Goal: Transaction & Acquisition: Purchase product/service

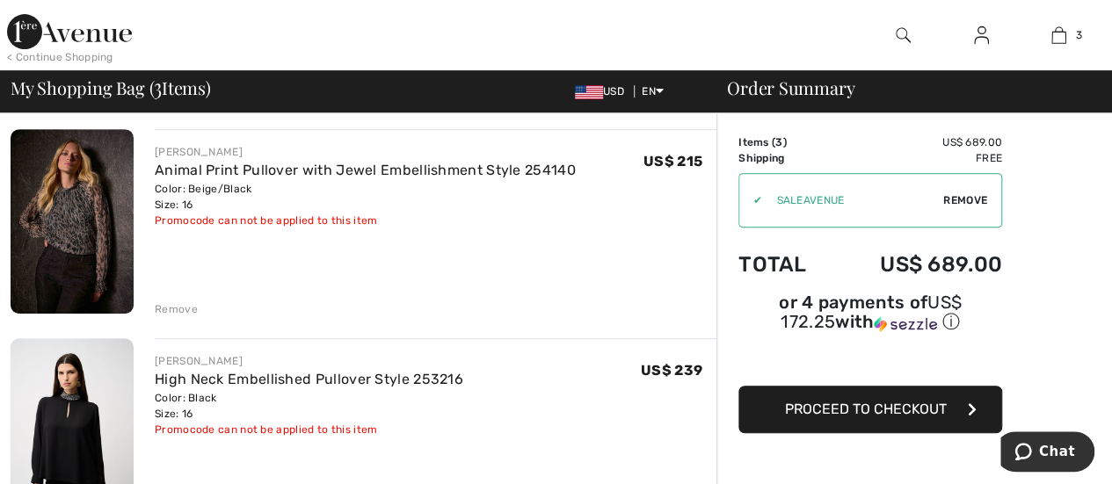
scroll to position [337, 0]
click at [160, 307] on div "Remove" at bounding box center [176, 310] width 43 height 16
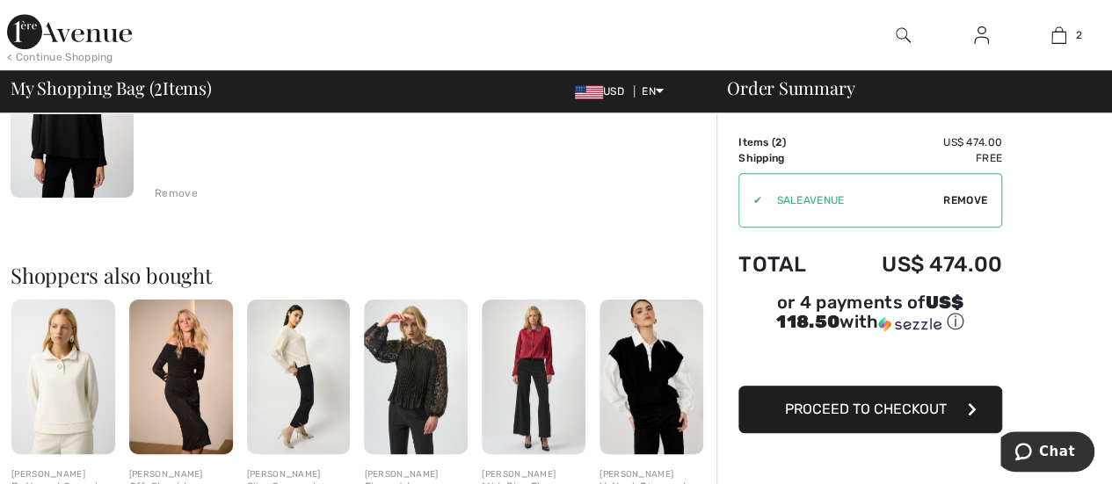
scroll to position [460, 0]
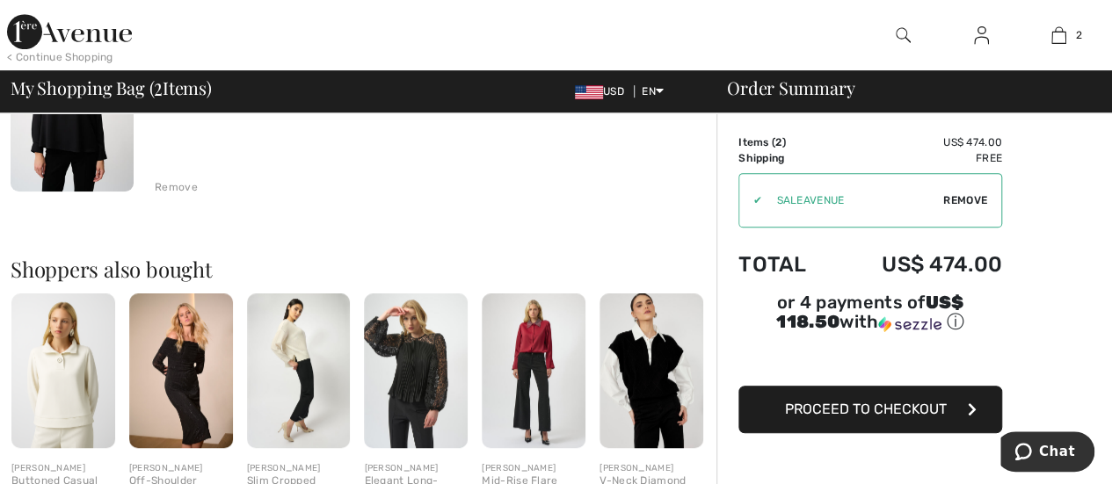
click at [798, 401] on span "Proceed to Checkout" at bounding box center [866, 409] width 162 height 17
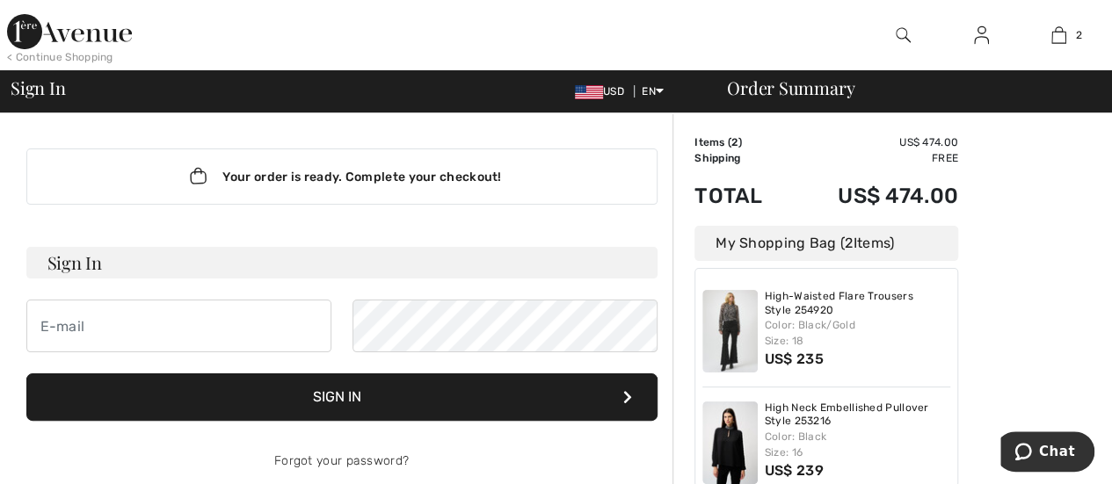
click at [405, 396] on button "Sign In" at bounding box center [341, 397] width 631 height 47
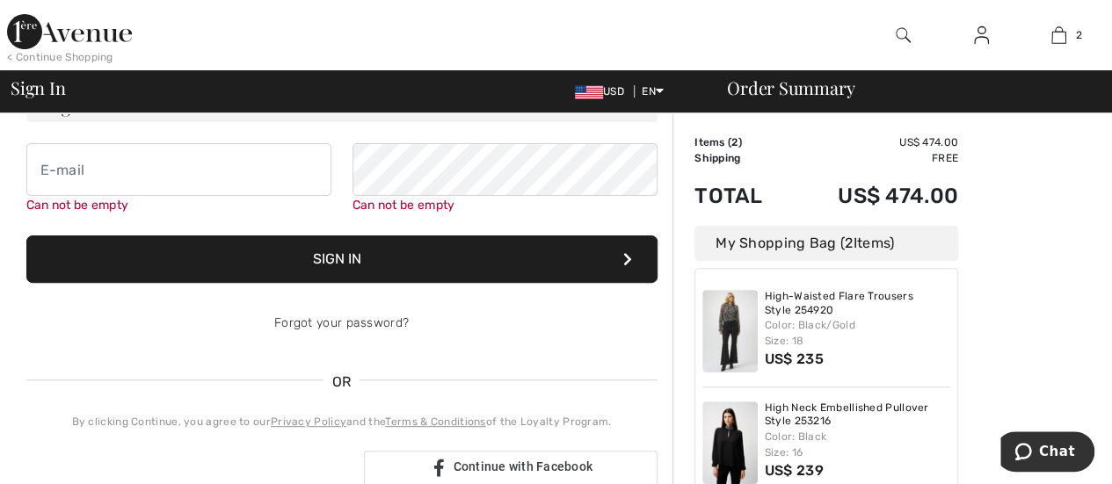
scroll to position [158, 0]
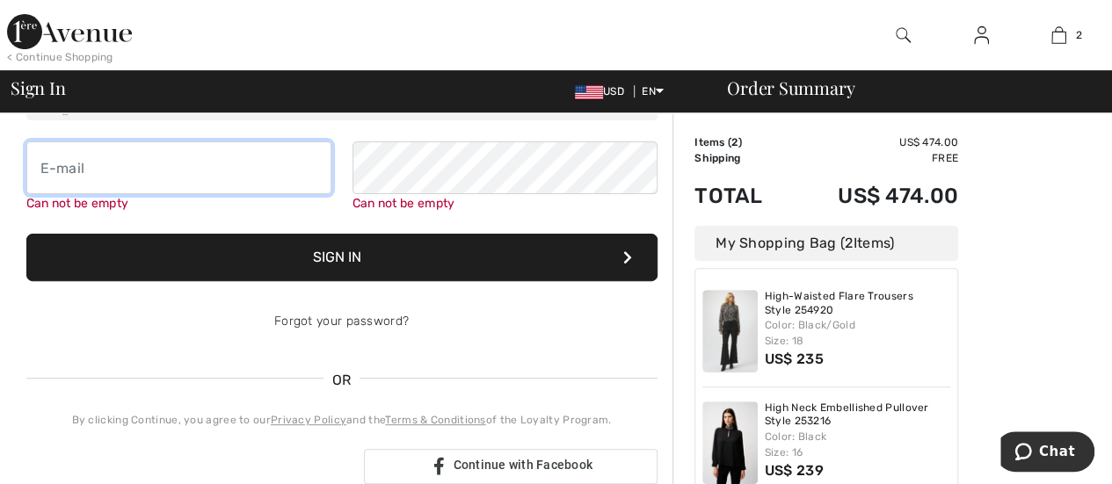
click at [160, 164] on input "email" at bounding box center [178, 168] width 305 height 53
type input "pkerr@victoria.com"
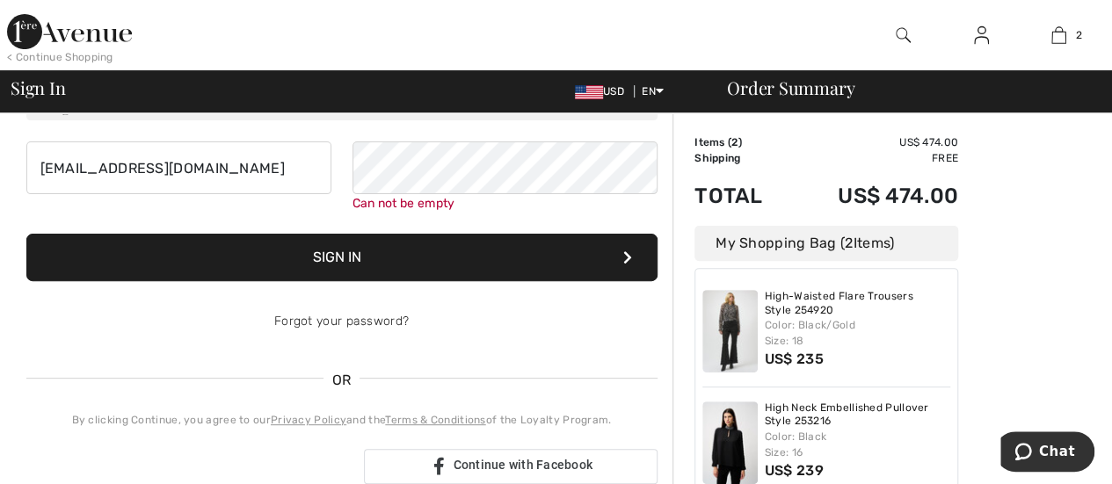
click at [363, 251] on button "Sign In" at bounding box center [341, 257] width 631 height 47
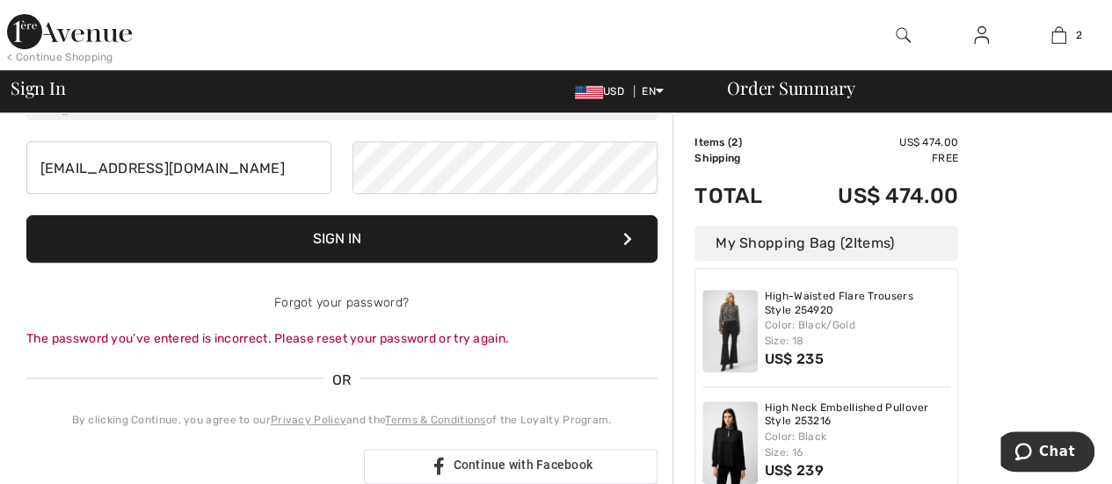
click at [434, 241] on button "Sign In" at bounding box center [341, 238] width 631 height 47
click at [382, 301] on link "Forgot your password?" at bounding box center [341, 302] width 134 height 15
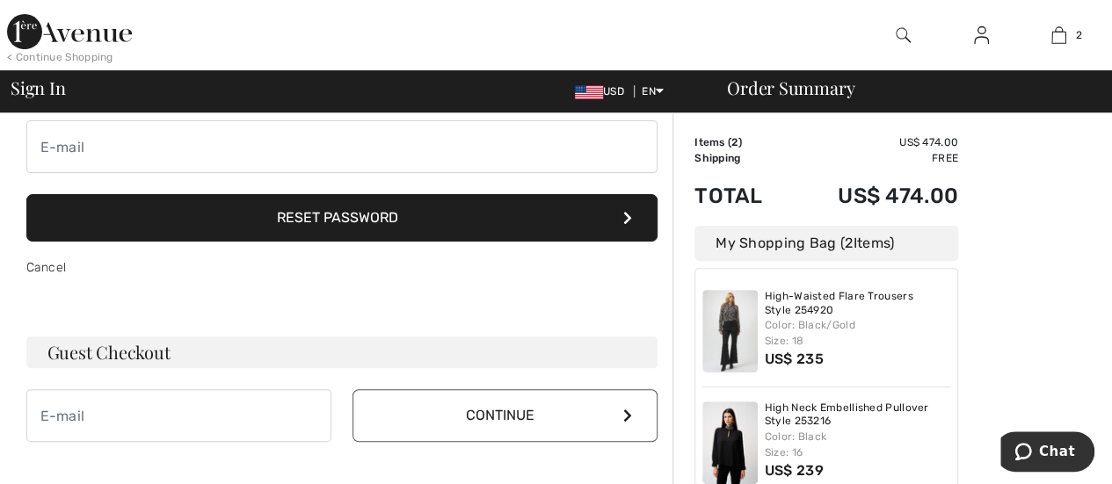
click at [390, 211] on button "Reset Password" at bounding box center [341, 217] width 631 height 47
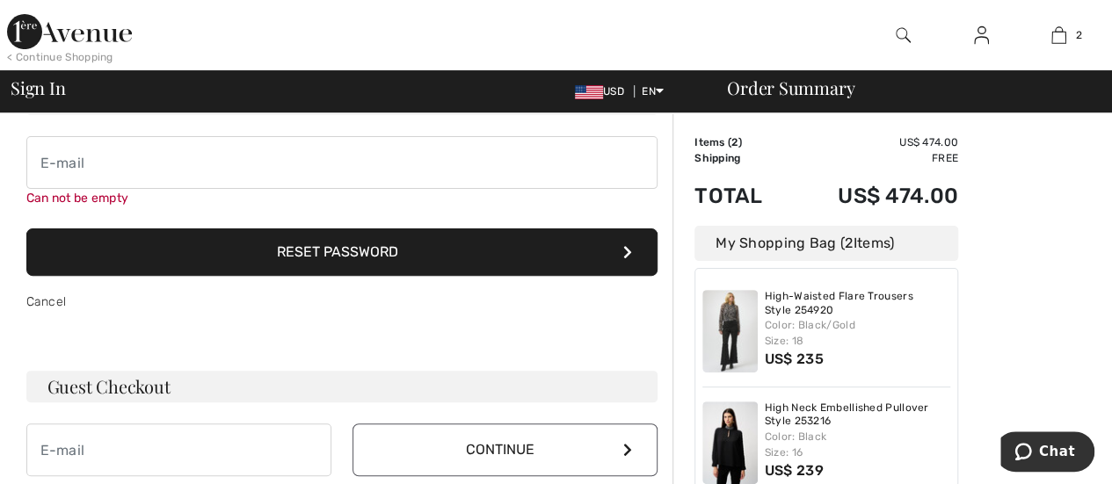
scroll to position [137, 0]
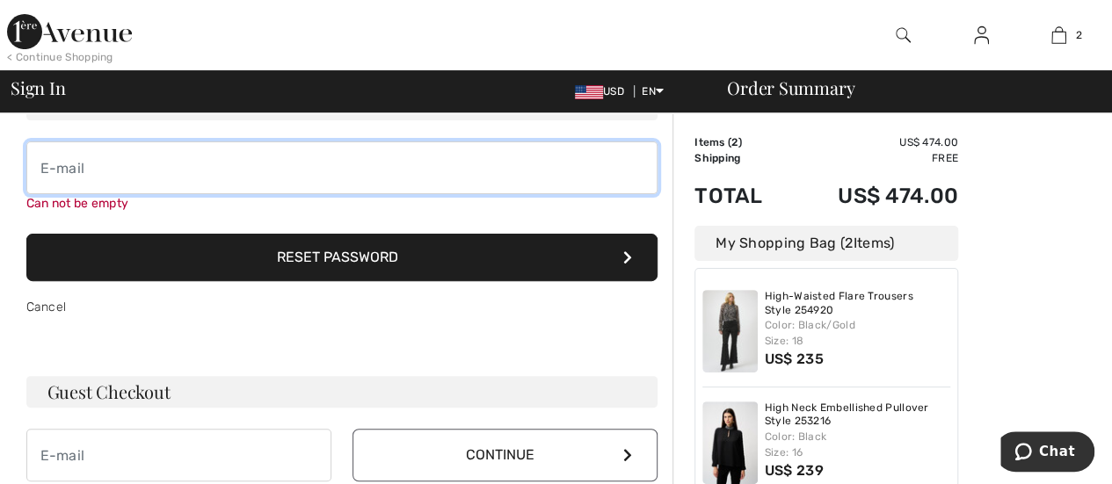
click at [336, 169] on input "email" at bounding box center [341, 168] width 631 height 53
type input "pkerr@victoria.com"
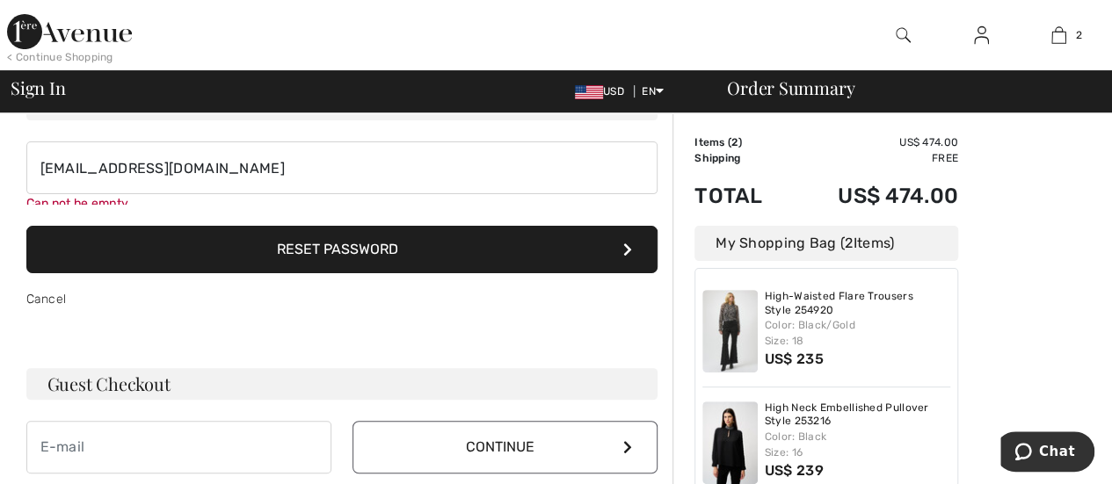
click at [253, 256] on button "Reset Password" at bounding box center [341, 249] width 631 height 47
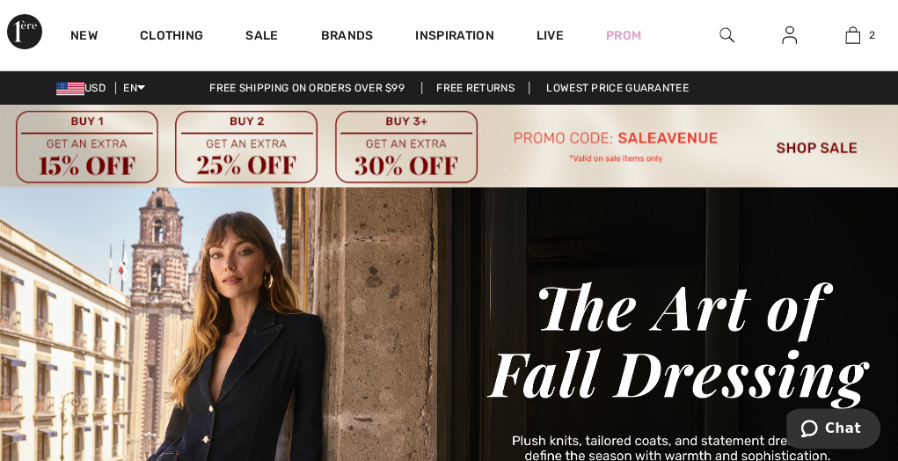
click at [406, 337] on img at bounding box center [449, 402] width 898 height 430
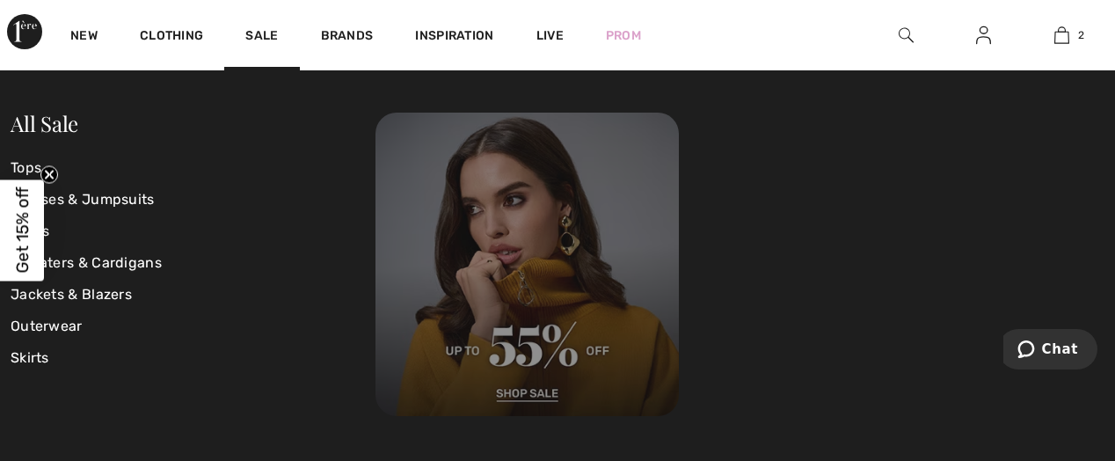
scroll to position [709, 0]
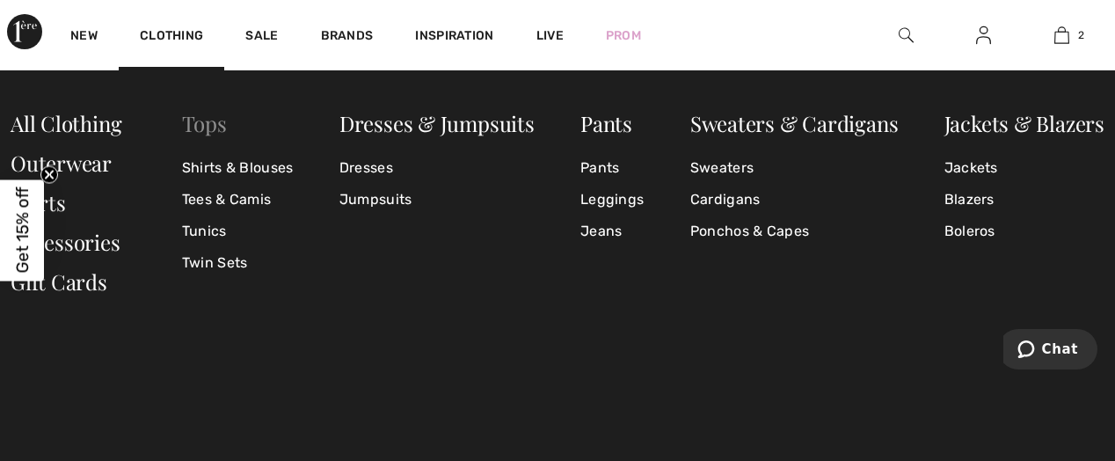
click at [206, 126] on link "Tops" at bounding box center [204, 123] width 45 height 28
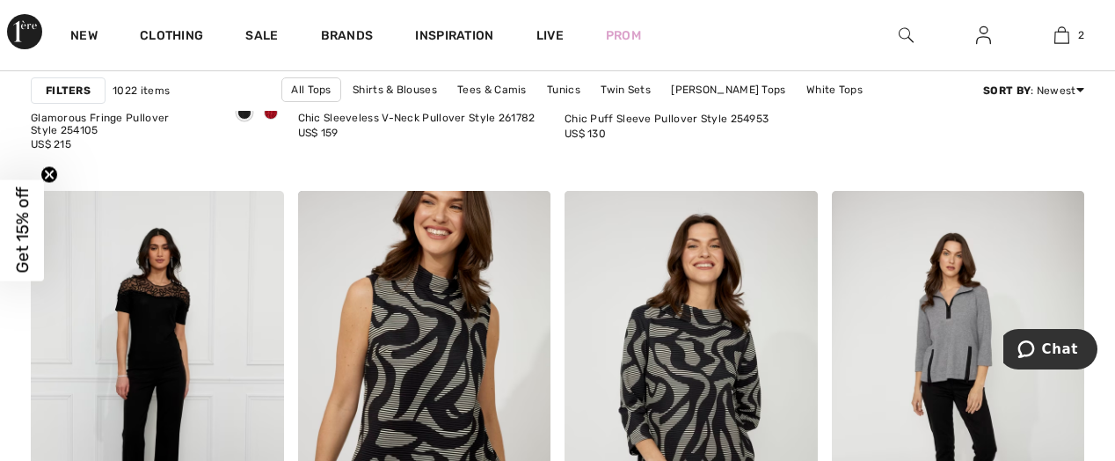
scroll to position [1080, 0]
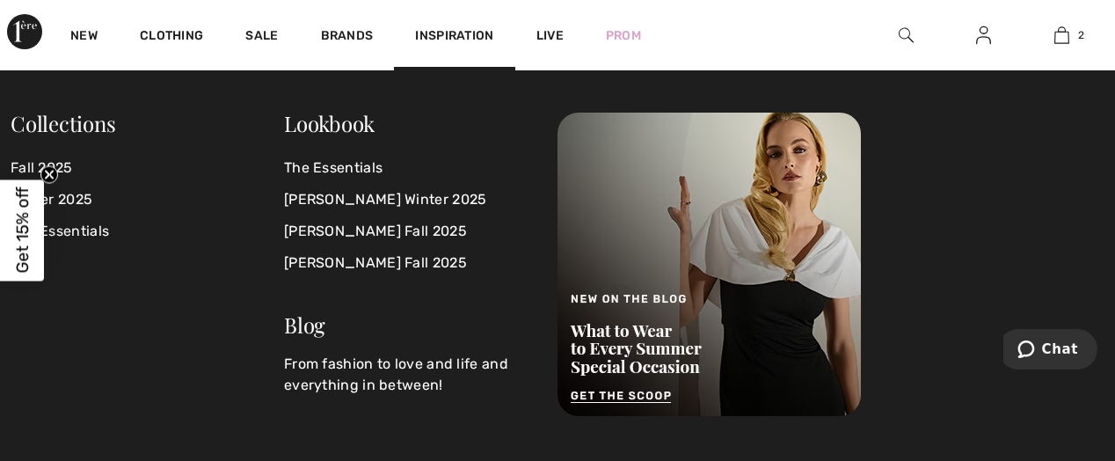
click at [905, 33] on img at bounding box center [905, 35] width 15 height 21
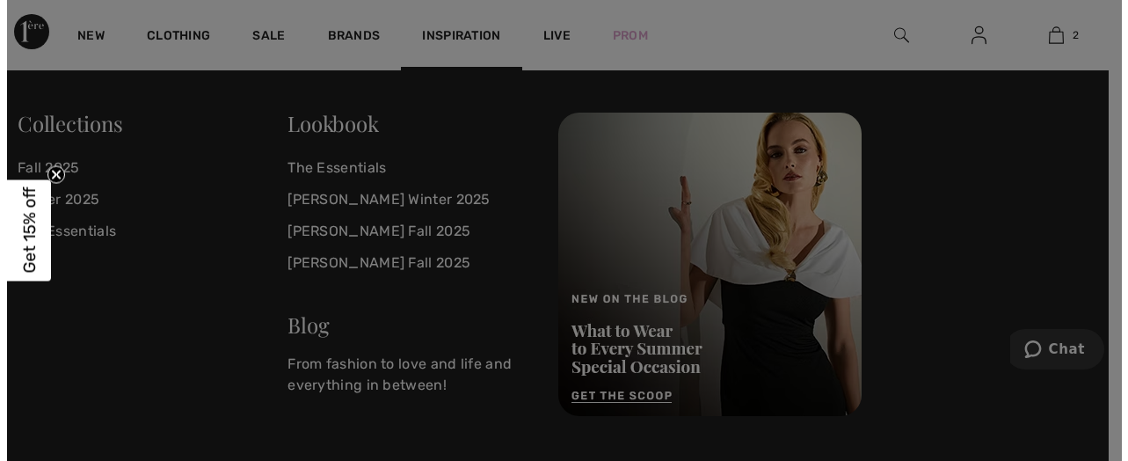
scroll to position [1081, 0]
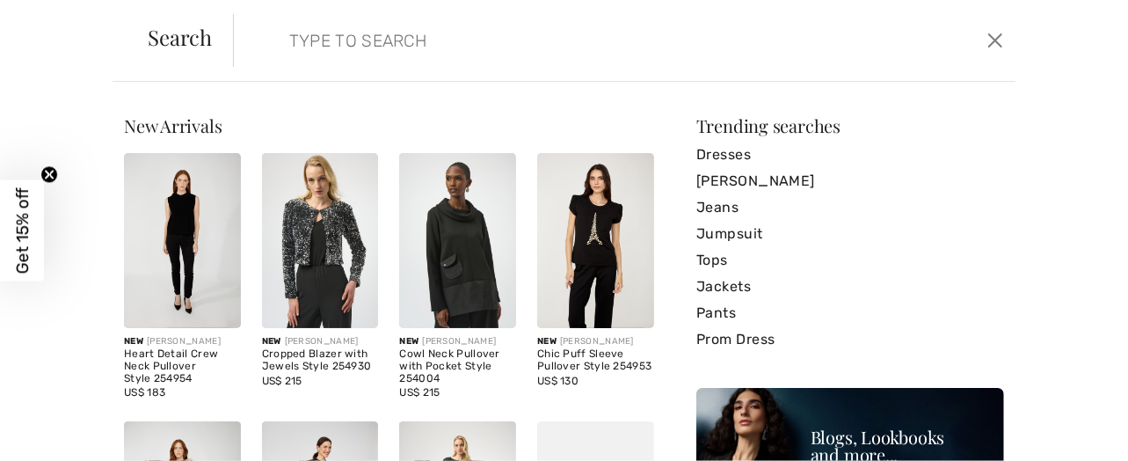
click at [905, 33] on form "Clear" at bounding box center [607, 40] width 749 height 53
click at [311, 32] on input "search" at bounding box center [540, 40] width 529 height 53
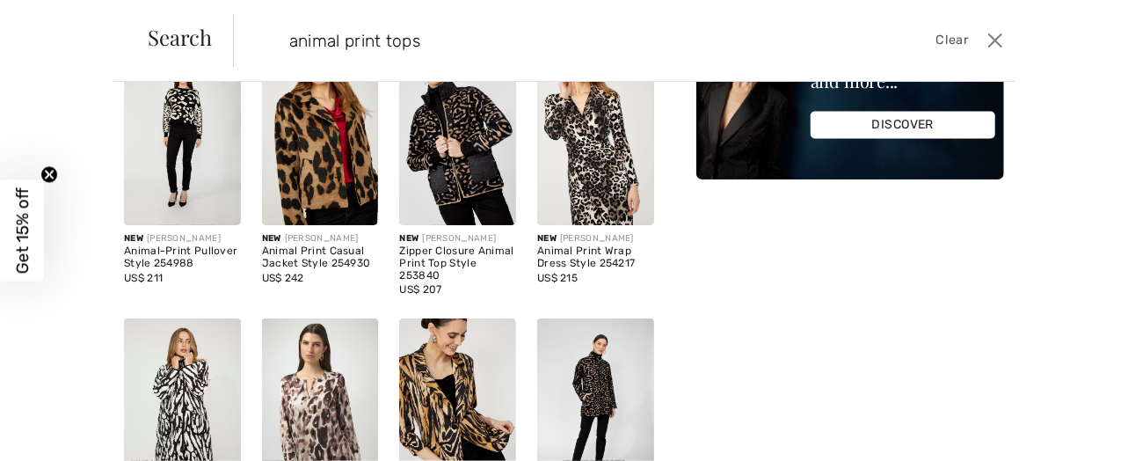
scroll to position [0, 0]
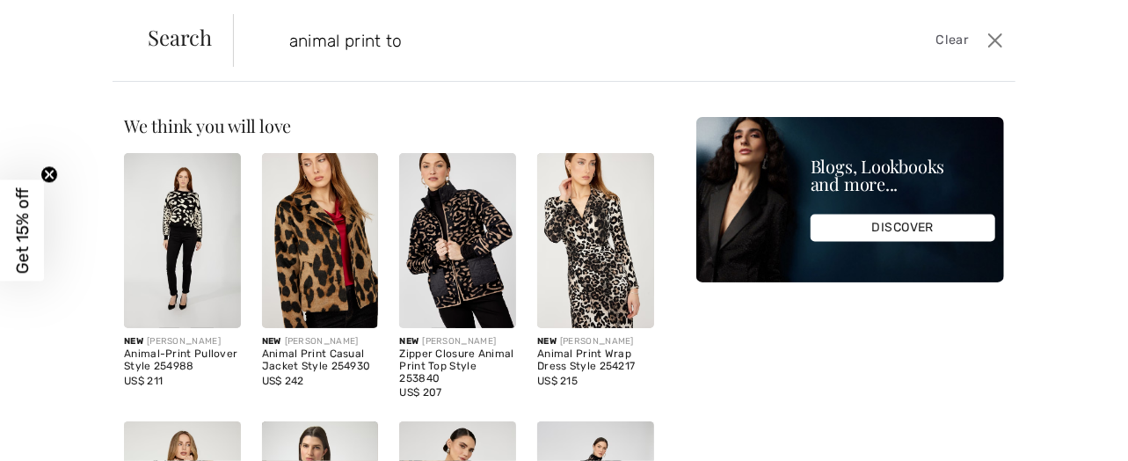
click at [466, 330] on div "New FRANK LYMAN Zipper Closure Animal Print Top Style 253840 US$ 207" at bounding box center [457, 374] width 117 height 93
click at [420, 37] on input "animal print to" at bounding box center [540, 40] width 529 height 53
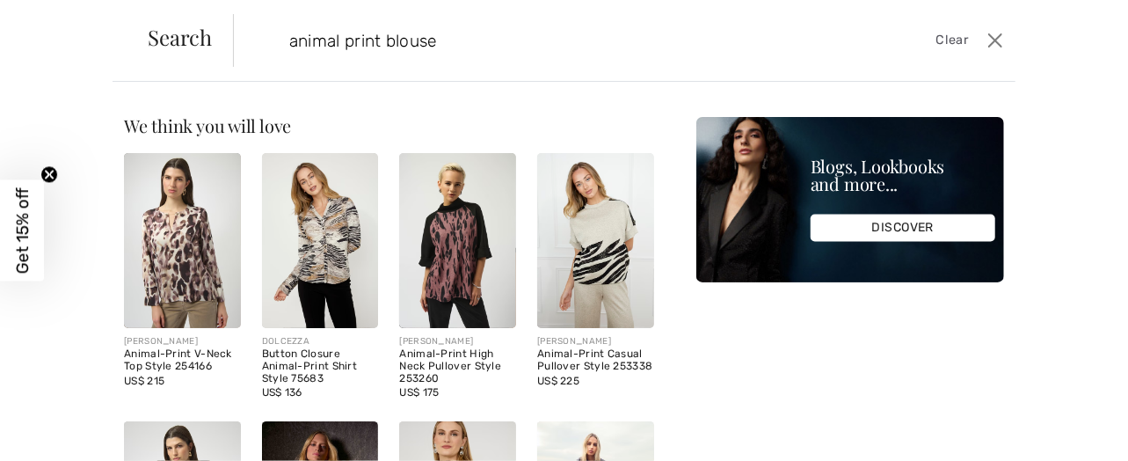
type input "animal print blouse"
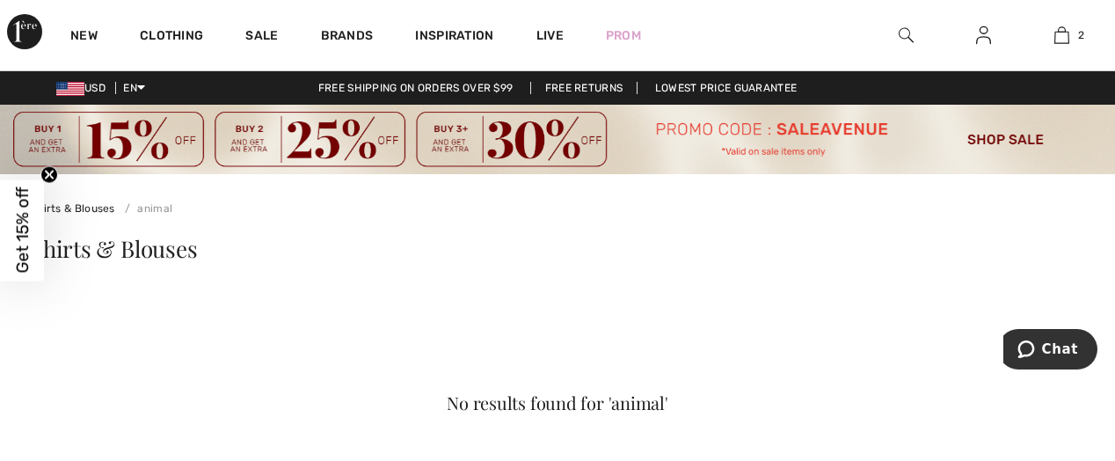
scroll to position [108, 0]
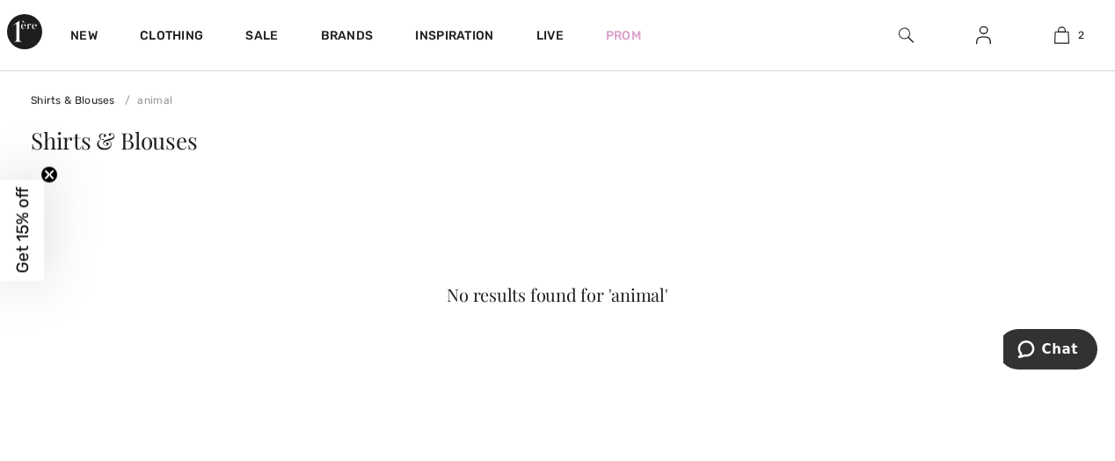
click at [901, 37] on img at bounding box center [905, 35] width 15 height 21
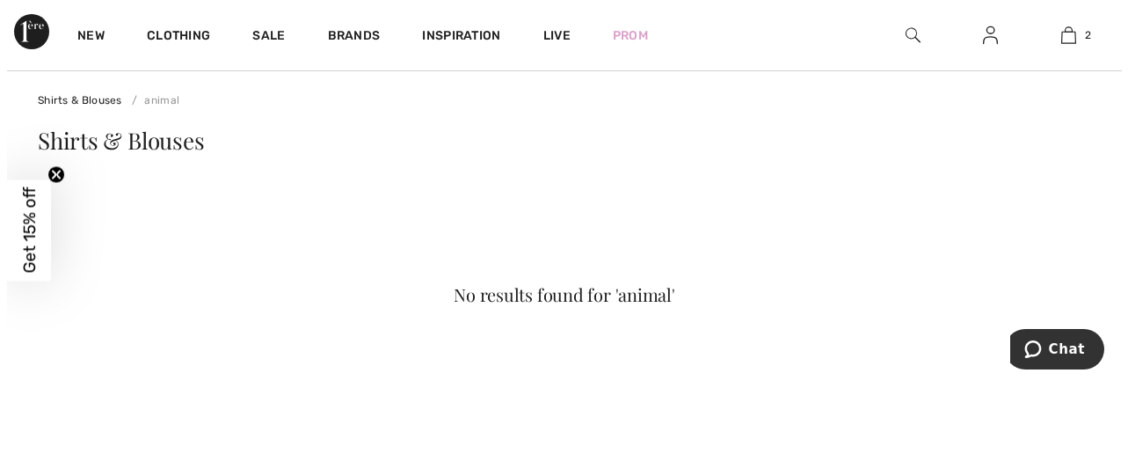
scroll to position [109, 0]
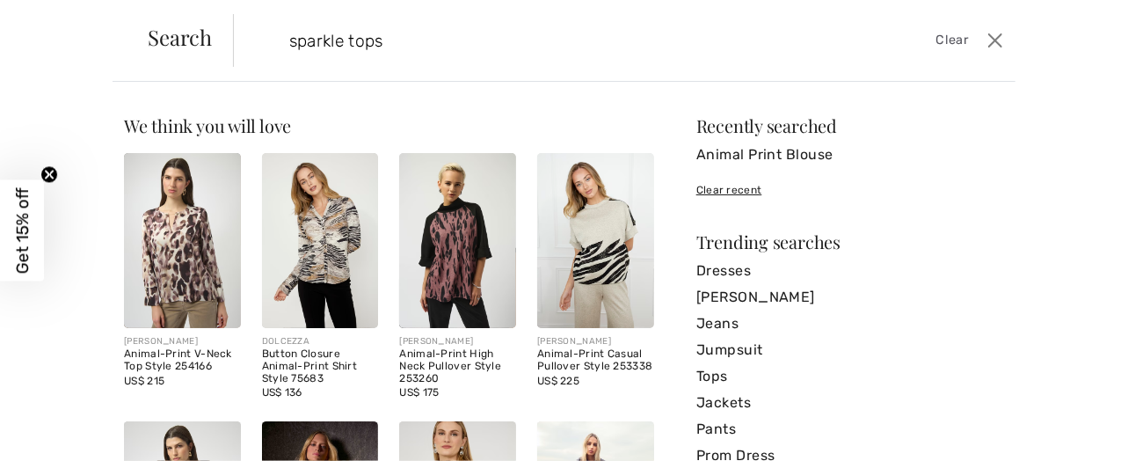
type input "sparkle tops"
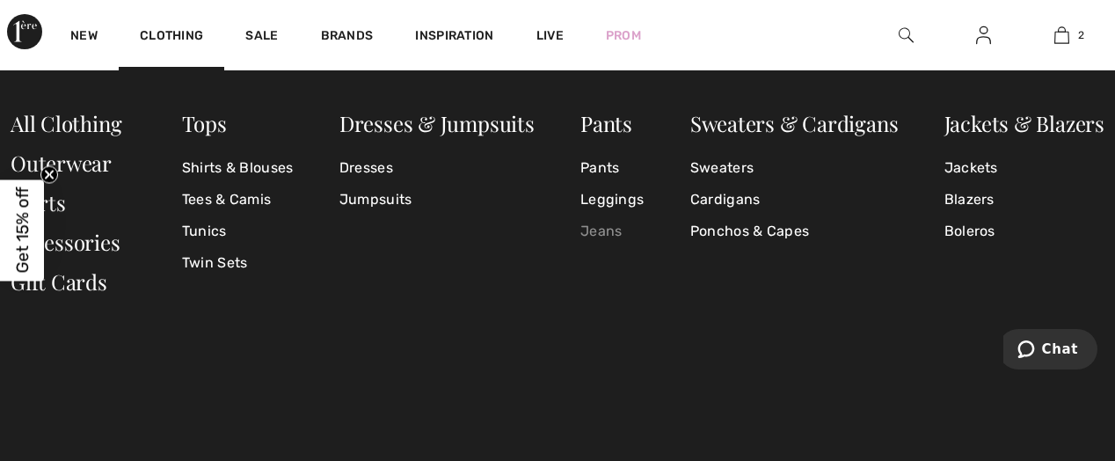
click at [607, 236] on link "Jeans" at bounding box center [611, 231] width 63 height 32
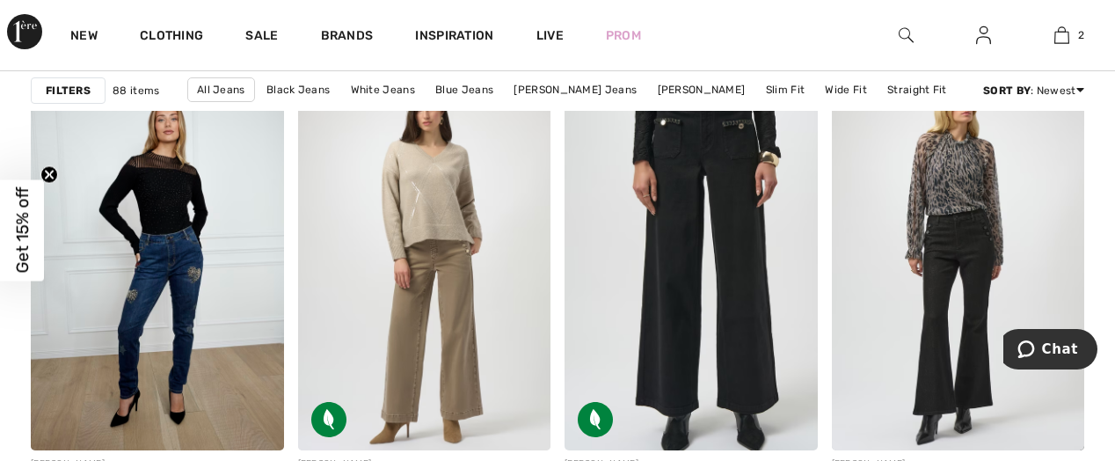
scroll to position [1690, 0]
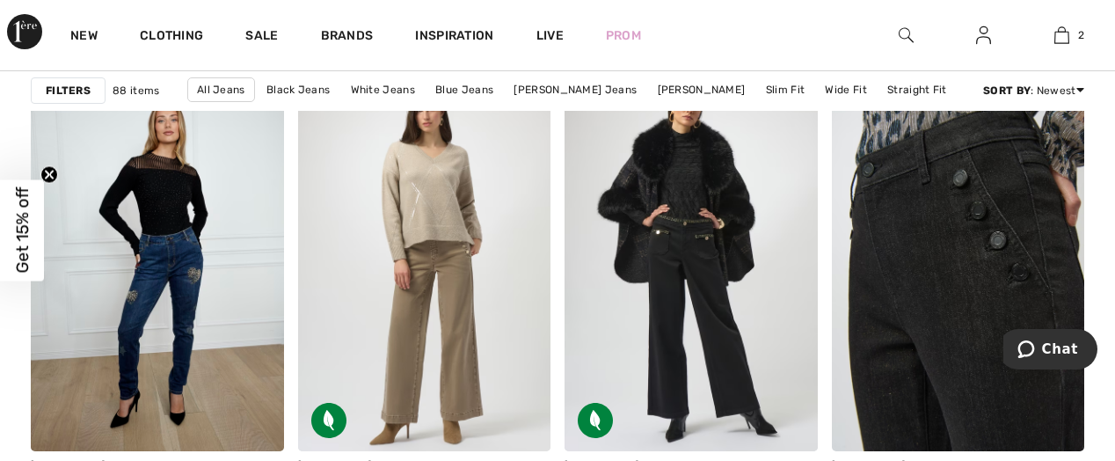
click at [895, 244] on img at bounding box center [958, 261] width 253 height 379
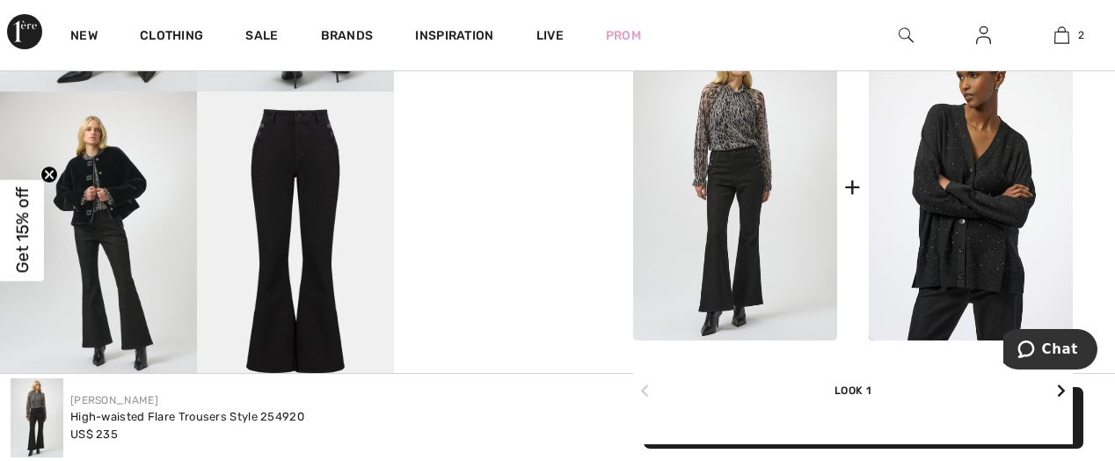
scroll to position [822, 0]
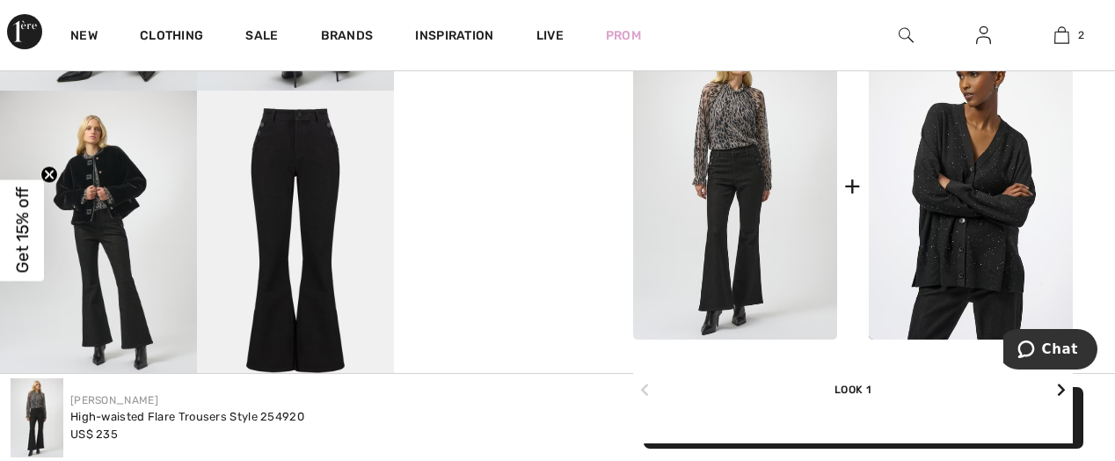
click at [793, 268] on img at bounding box center [735, 186] width 204 height 306
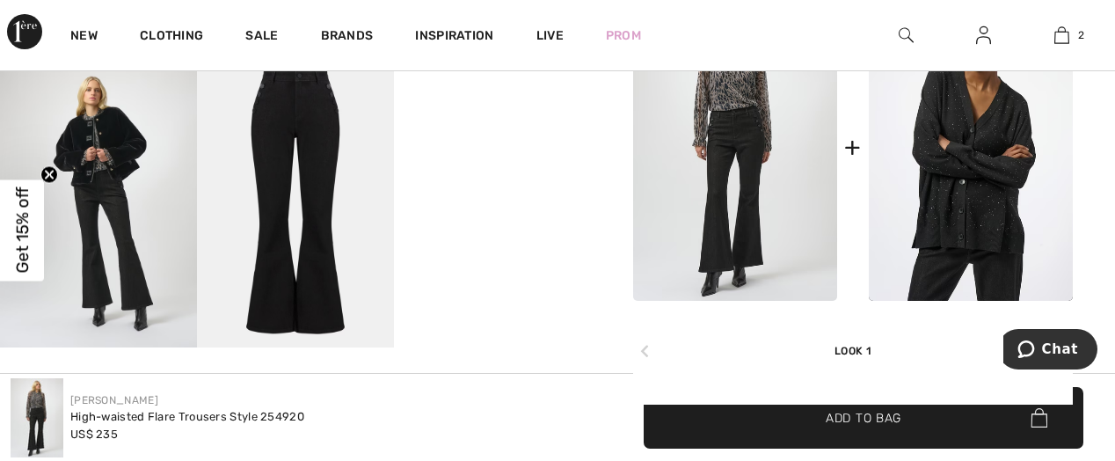
scroll to position [785, 0]
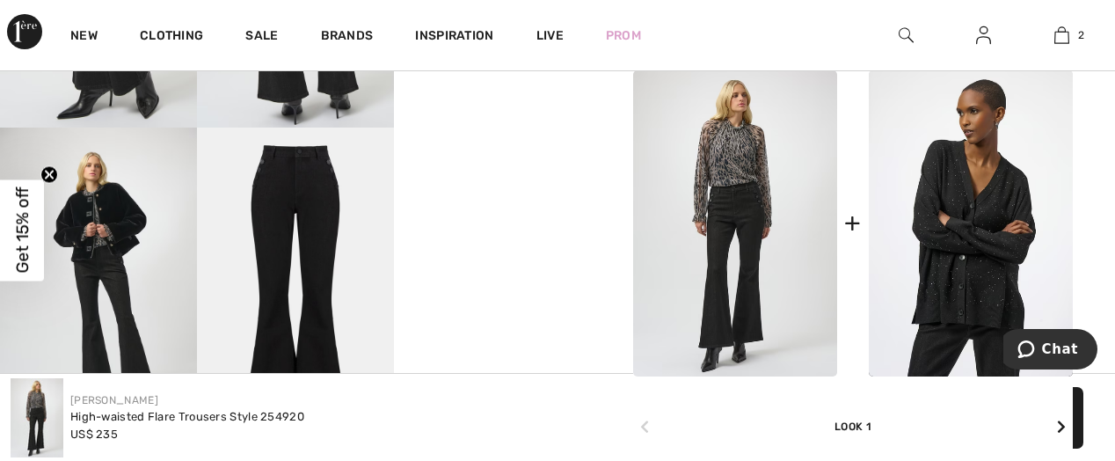
click at [710, 222] on img at bounding box center [735, 223] width 204 height 306
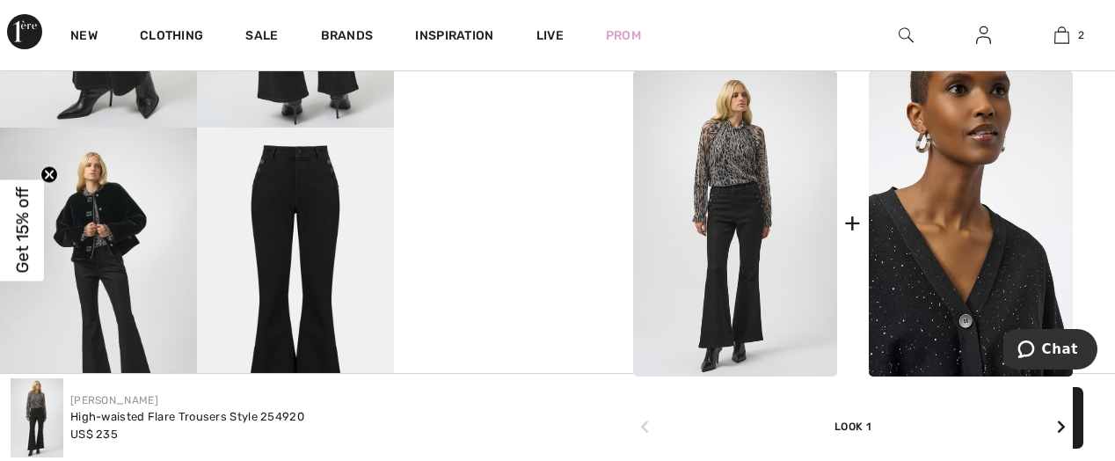
click at [893, 208] on img at bounding box center [971, 223] width 204 height 306
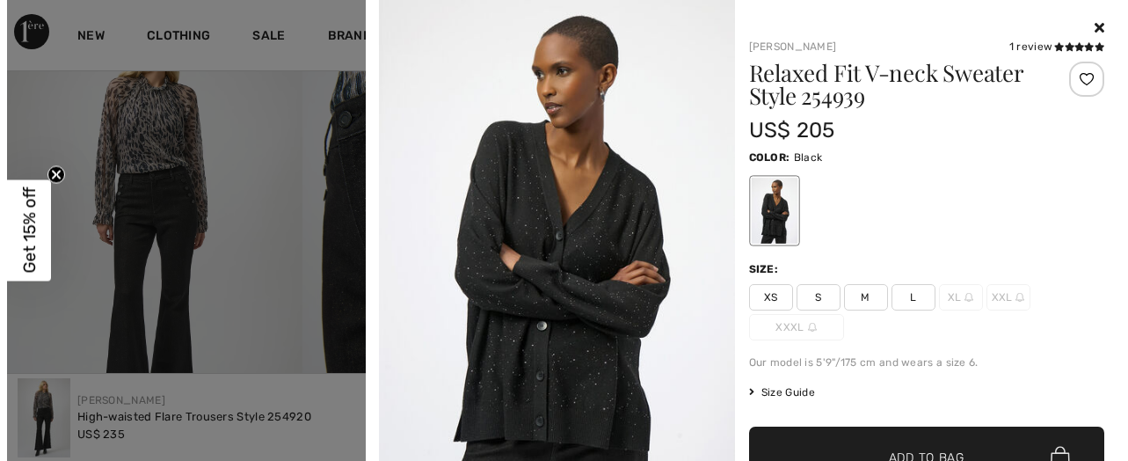
scroll to position [0, 0]
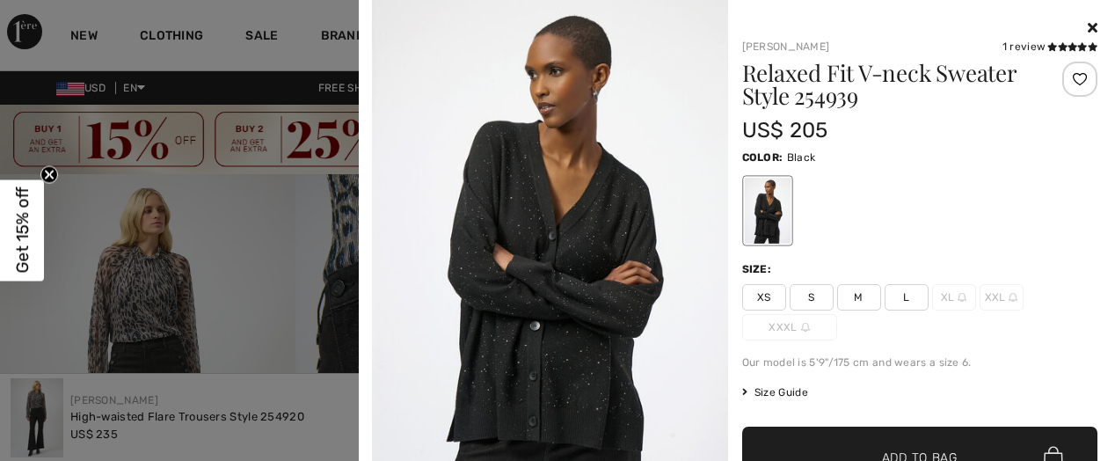
click at [241, 252] on div at bounding box center [557, 230] width 1115 height 461
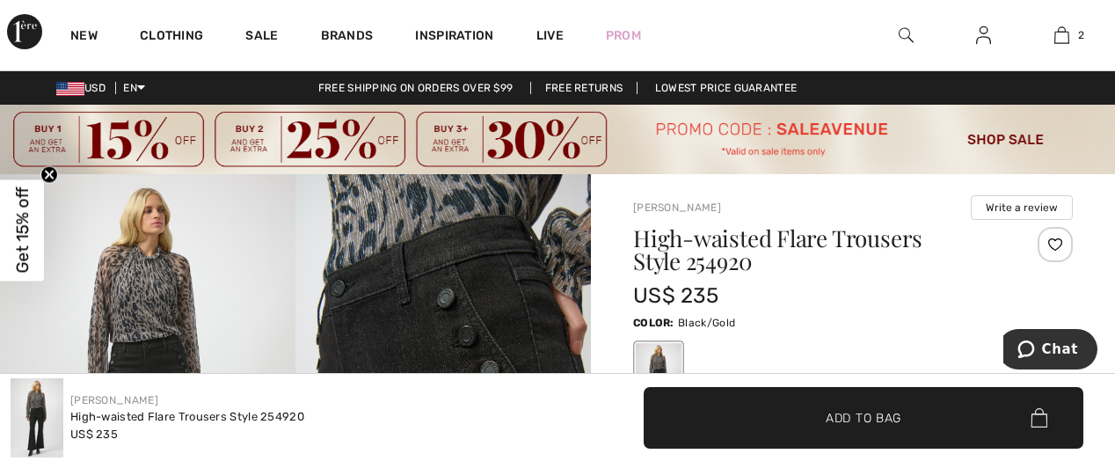
click at [171, 282] on img at bounding box center [147, 395] width 295 height 443
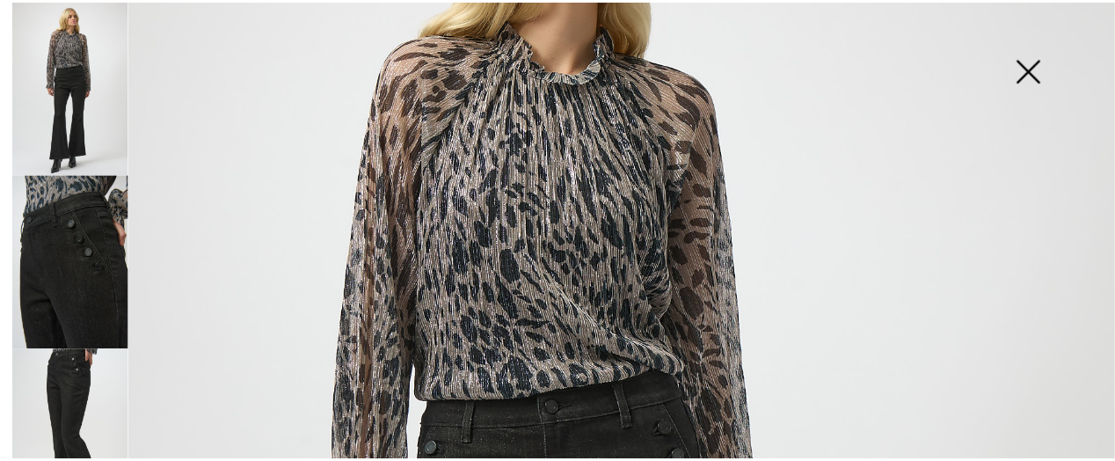
scroll to position [217, 0]
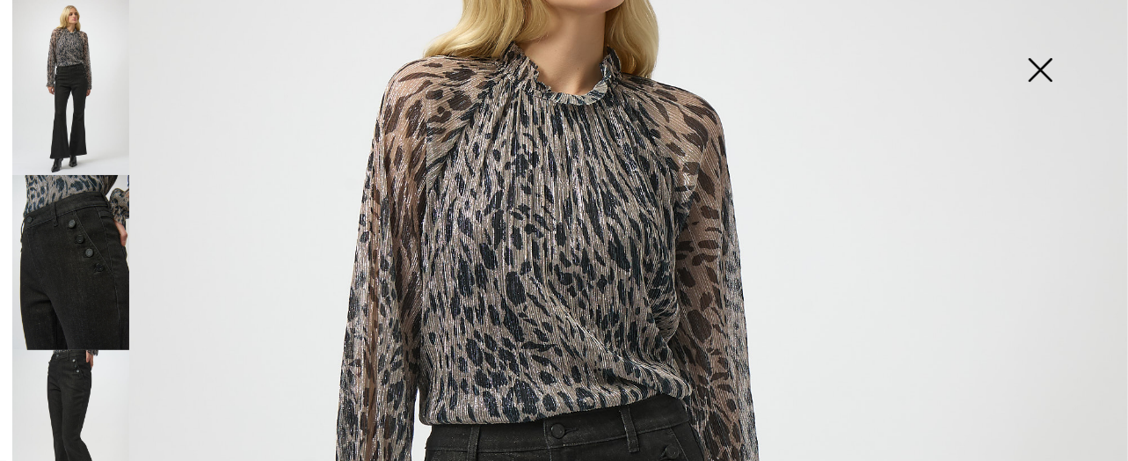
click at [1041, 73] on img at bounding box center [1040, 71] width 88 height 91
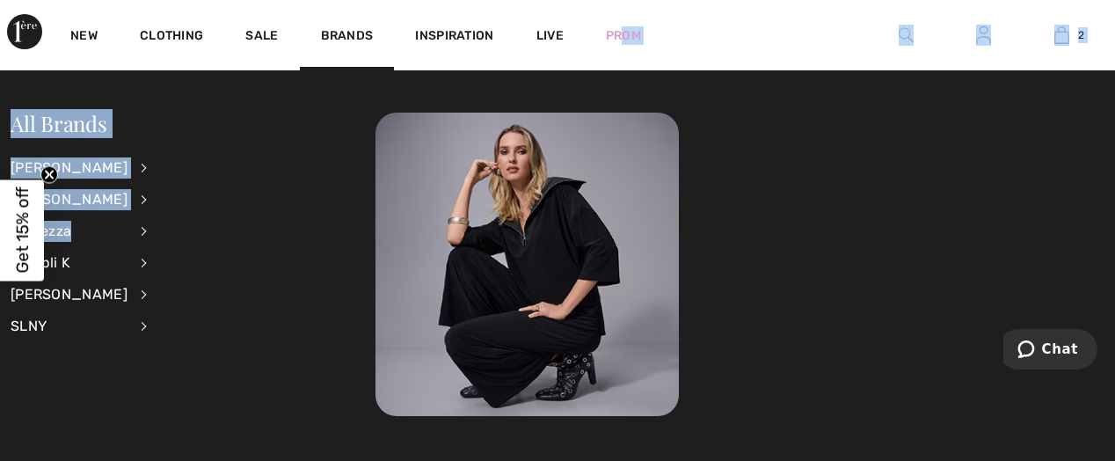
scroll to position [2, 0]
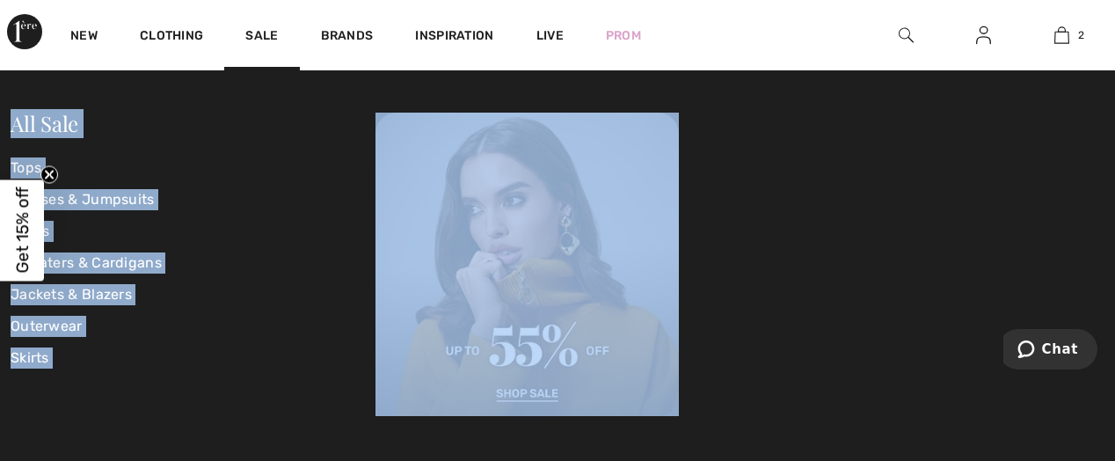
drag, startPoint x: 250, startPoint y: 226, endPoint x: 937, endPoint y: 213, distance: 687.6
click at [937, 213] on div "All New Arrivals Tops Dresses & Jumpsuits Pants Sweaters & Cardigans Jackets & …" at bounding box center [557, 281] width 1115 height 422
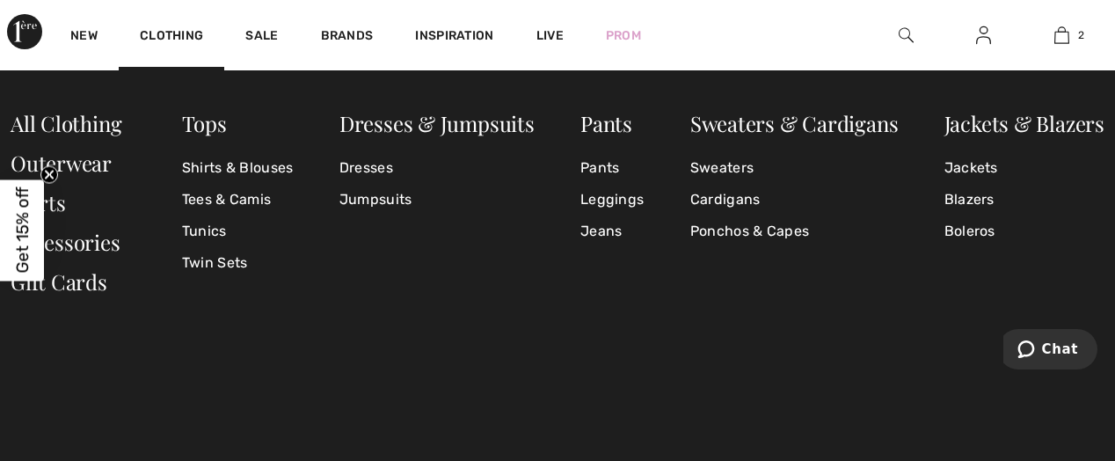
scroll to position [0, 0]
click at [215, 171] on link "Shirts & Blouses" at bounding box center [238, 168] width 112 height 32
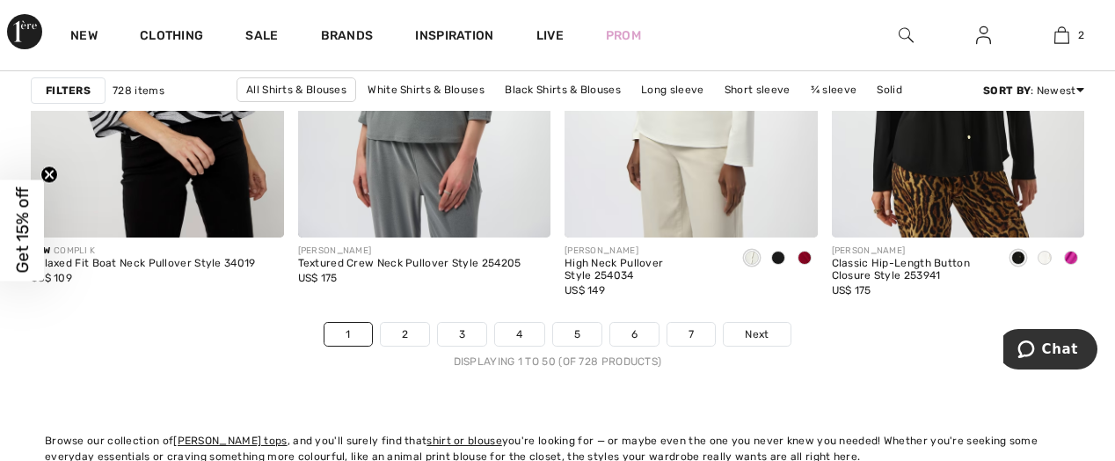
scroll to position [7383, 0]
click at [409, 331] on link "2" at bounding box center [405, 333] width 48 height 23
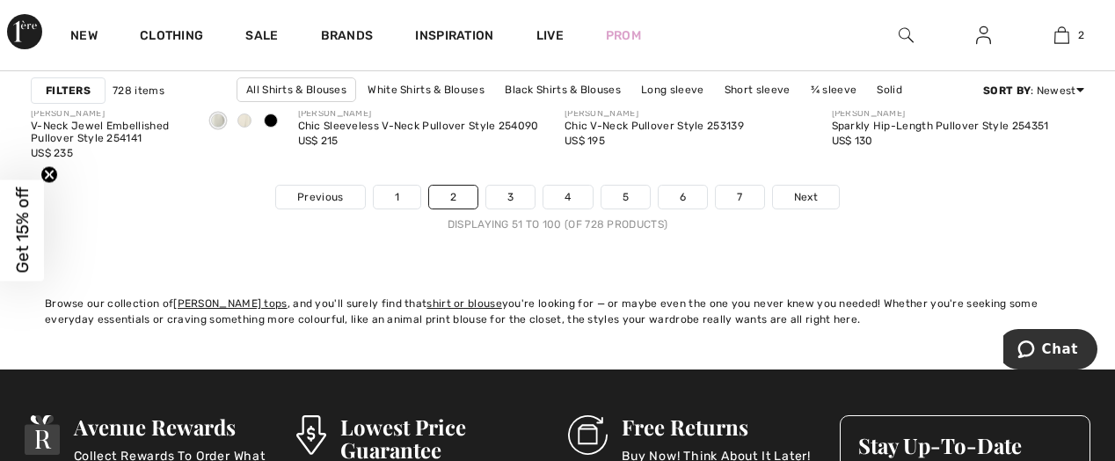
scroll to position [7518, 0]
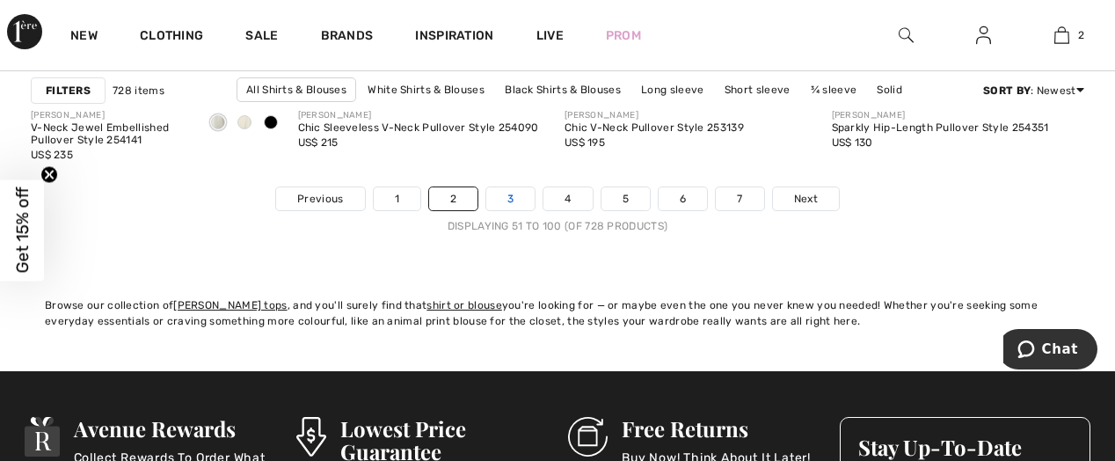
click at [508, 193] on link "3" at bounding box center [510, 198] width 48 height 23
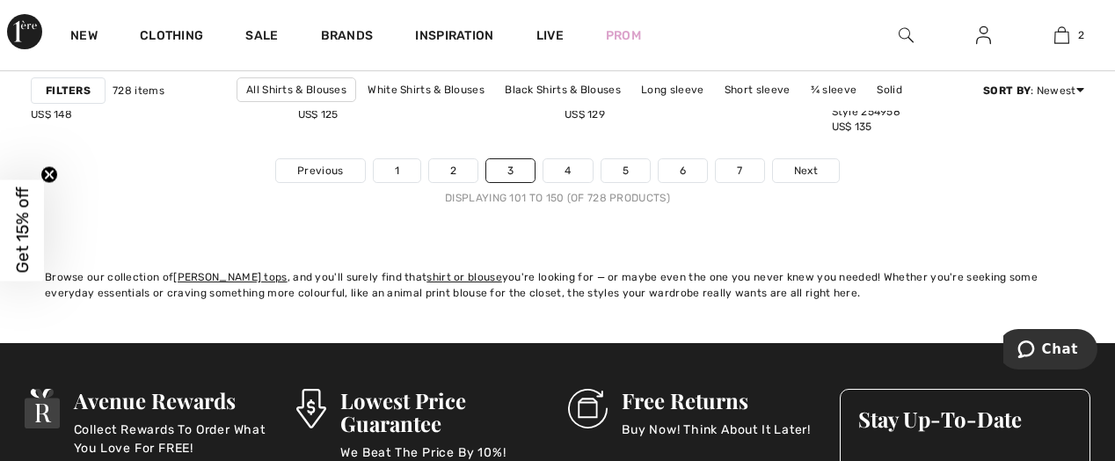
scroll to position [7550, 0]
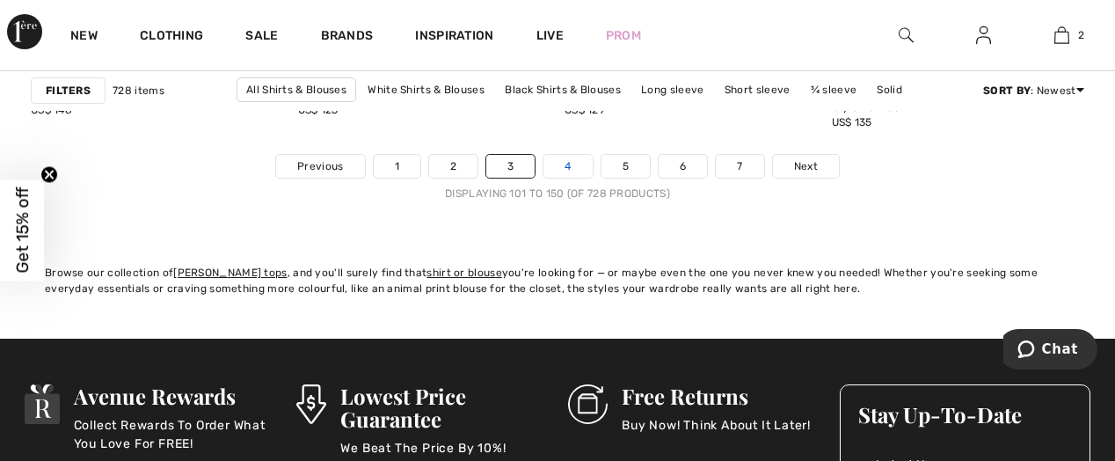
click at [561, 166] on link "4" at bounding box center [567, 166] width 48 height 23
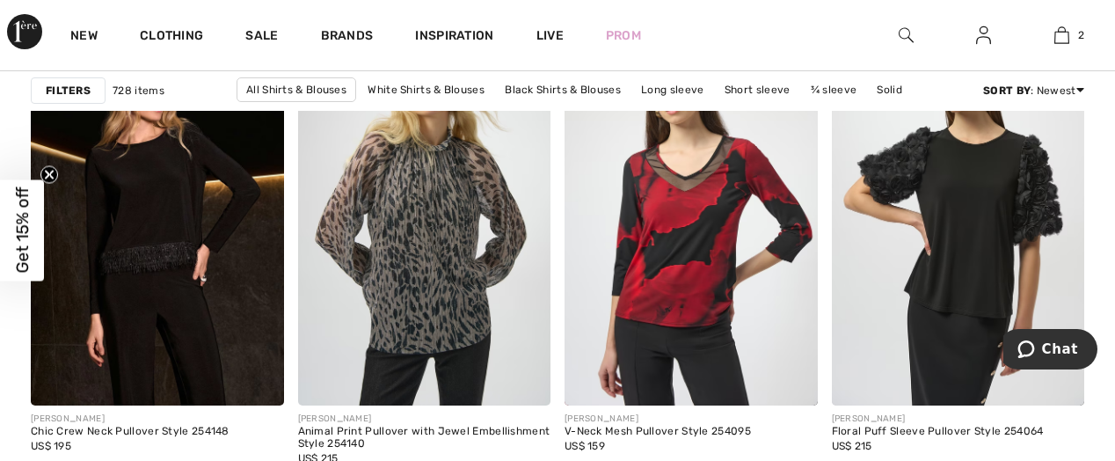
scroll to position [1330, 0]
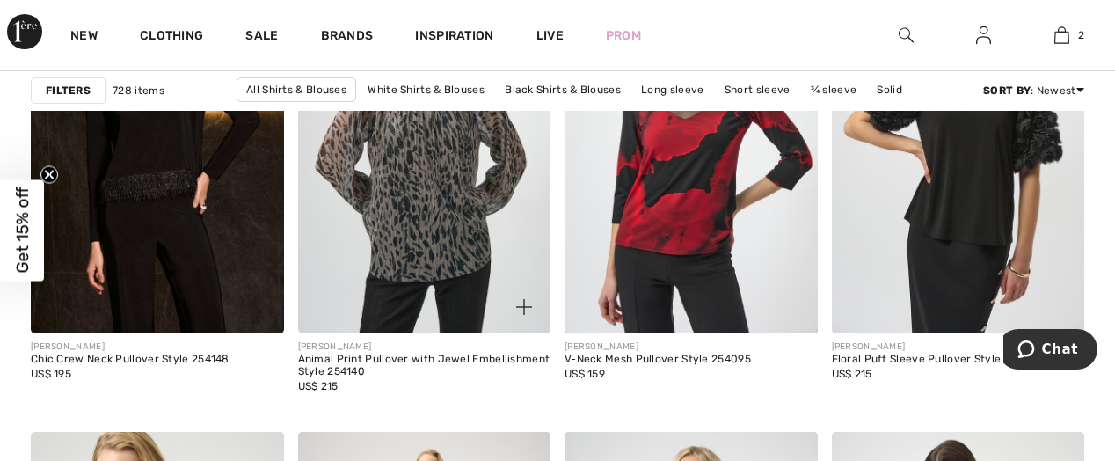
click at [411, 231] on img at bounding box center [424, 143] width 253 height 379
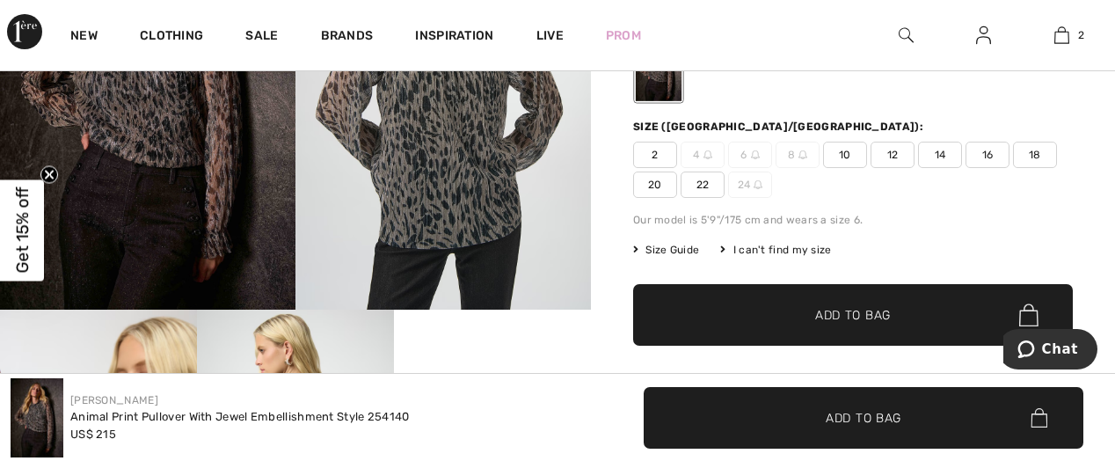
scroll to position [307, 0]
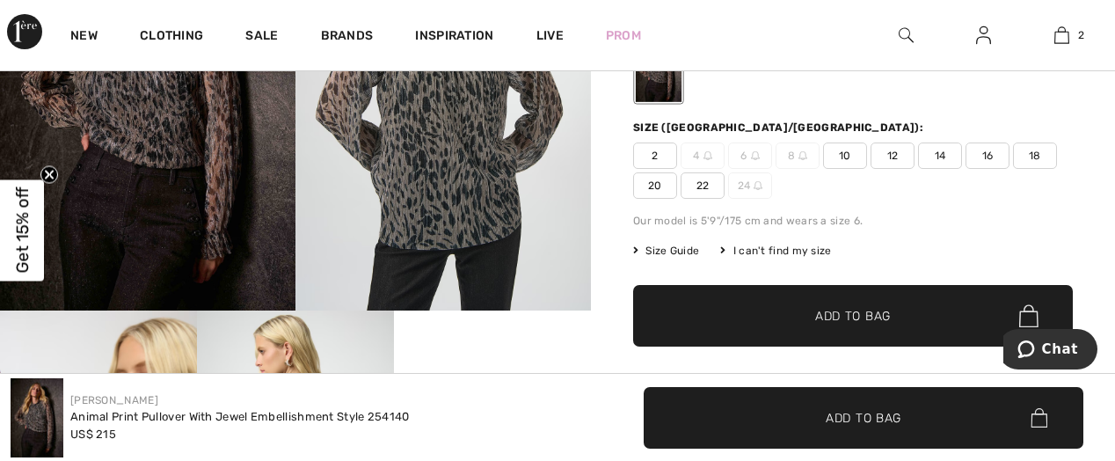
click at [987, 150] on span "16" at bounding box center [987, 155] width 44 height 26
click at [922, 309] on span "✔ Added to Bag Add to Bag" at bounding box center [853, 316] width 440 height 62
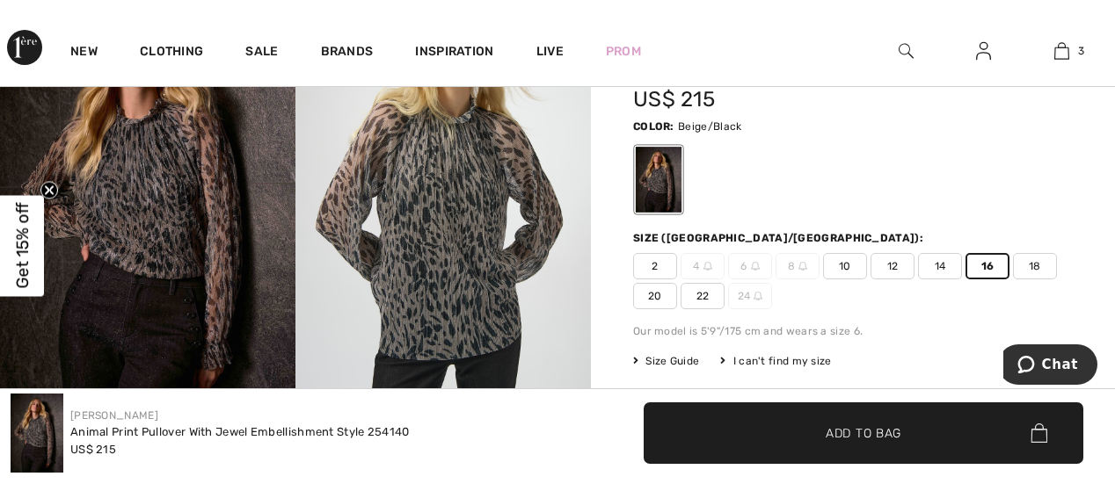
scroll to position [0, 0]
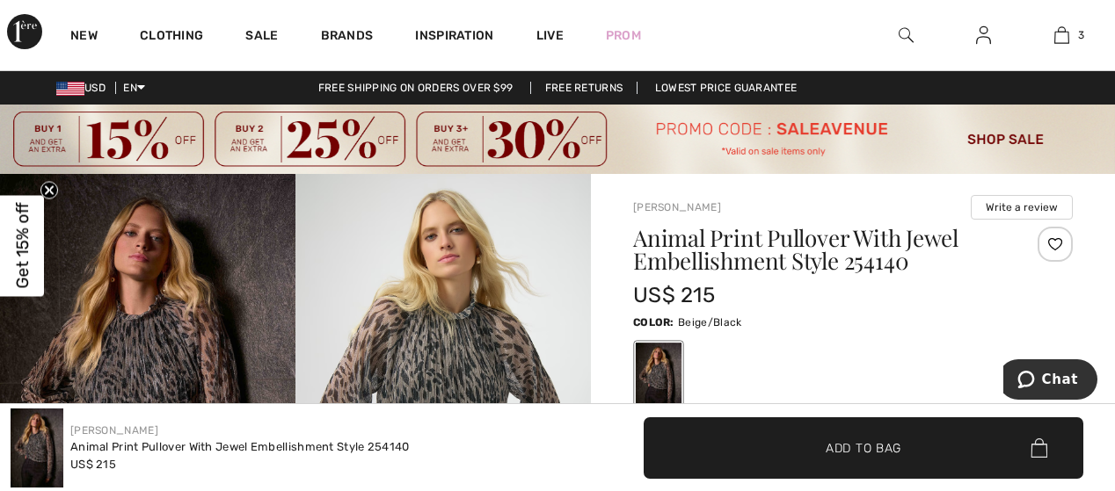
click at [666, 22] on div "New Clothing Sale Brands Inspiration Live Prom 3 Added to Bag Joseph Ribkoff Hi…" at bounding box center [557, 35] width 1115 height 70
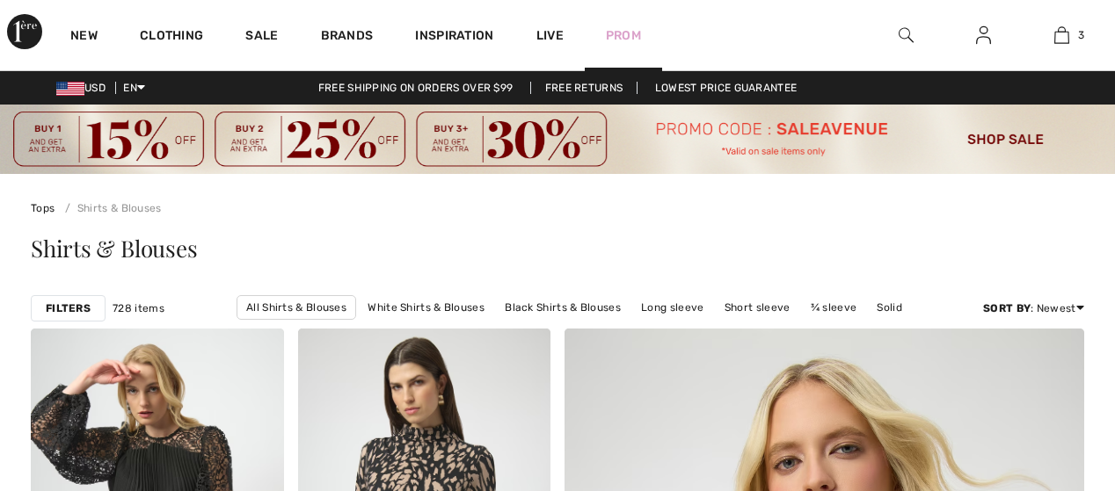
scroll to position [1330, 0]
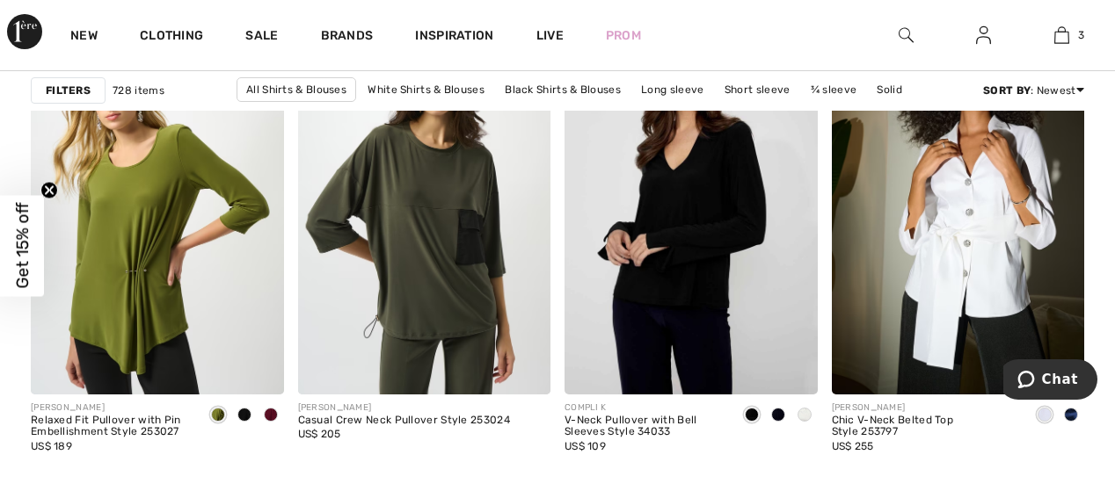
scroll to position [6749, 0]
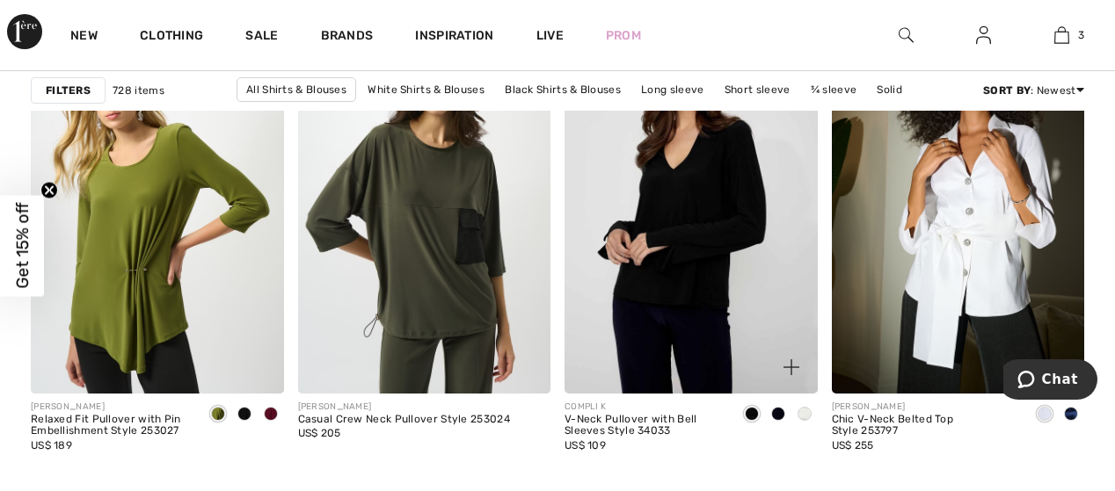
click at [752, 187] on img at bounding box center [690, 203] width 253 height 379
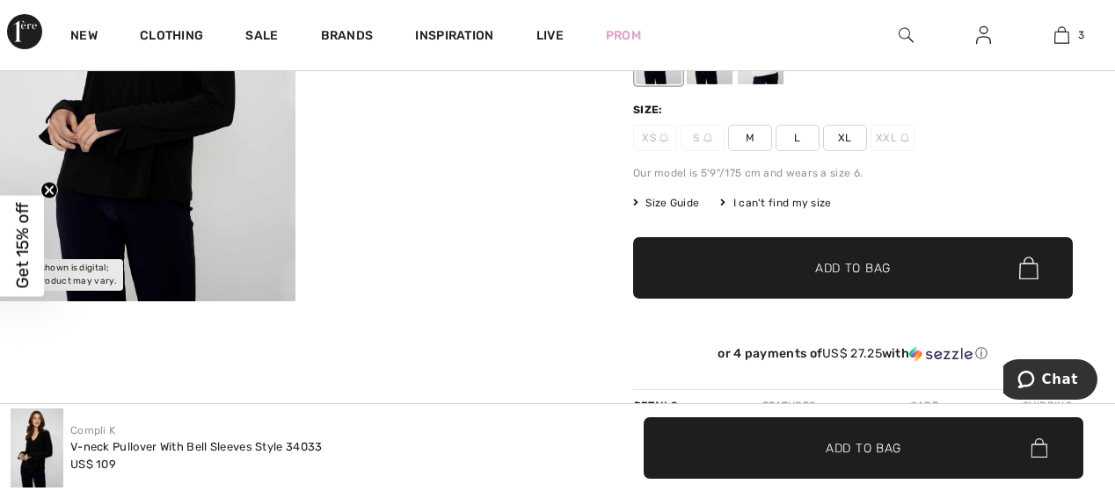
scroll to position [312, 0]
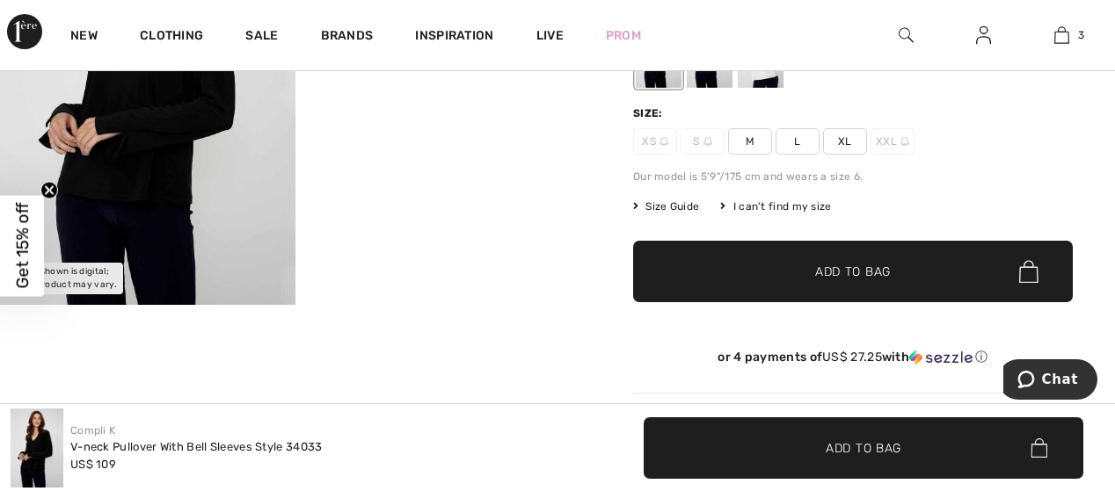
click at [795, 143] on span "L" at bounding box center [797, 141] width 44 height 26
click at [818, 280] on span "Add to Bag" at bounding box center [853, 272] width 76 height 18
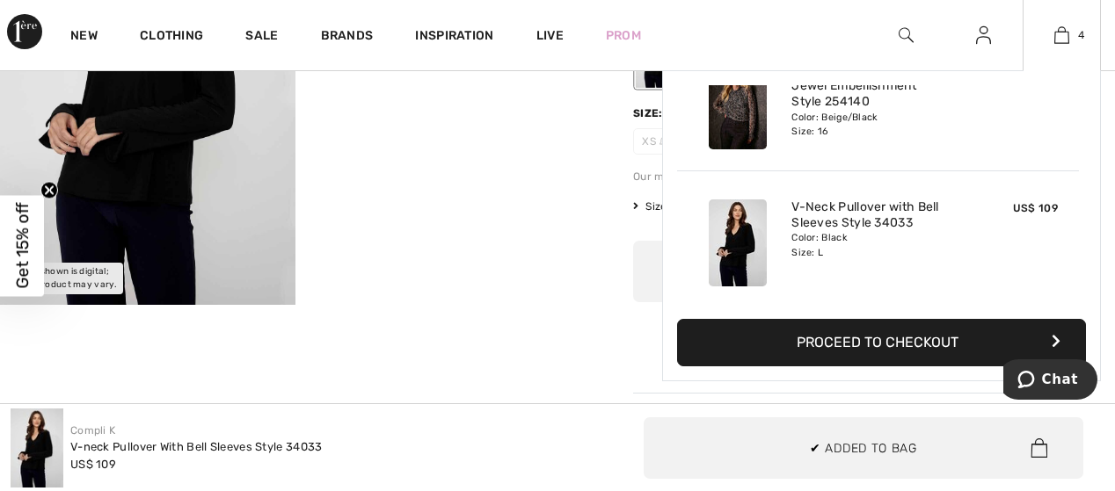
scroll to position [327, 0]
click at [842, 346] on button "Proceed to Checkout" at bounding box center [881, 342] width 409 height 47
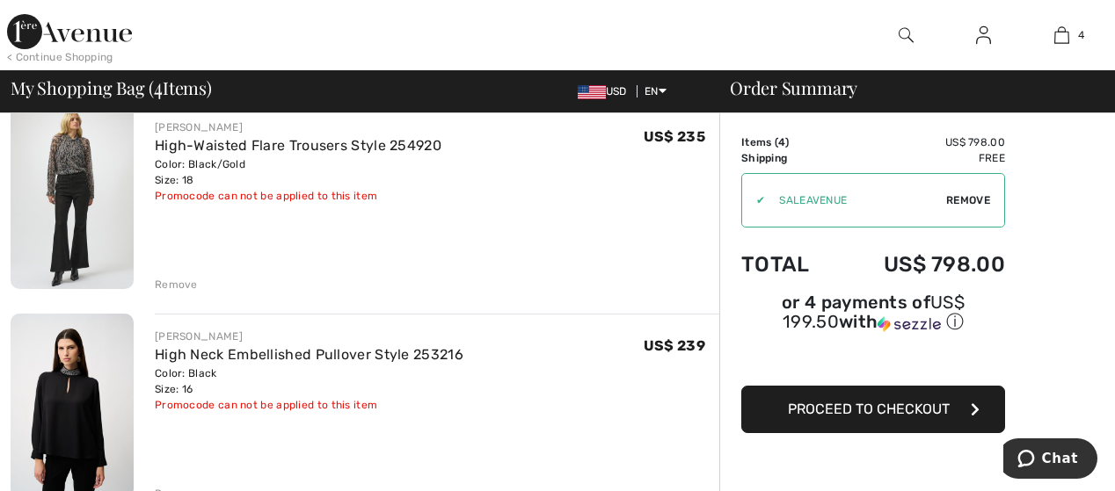
scroll to position [152, 0]
click at [184, 286] on div "Remove" at bounding box center [176, 286] width 43 height 16
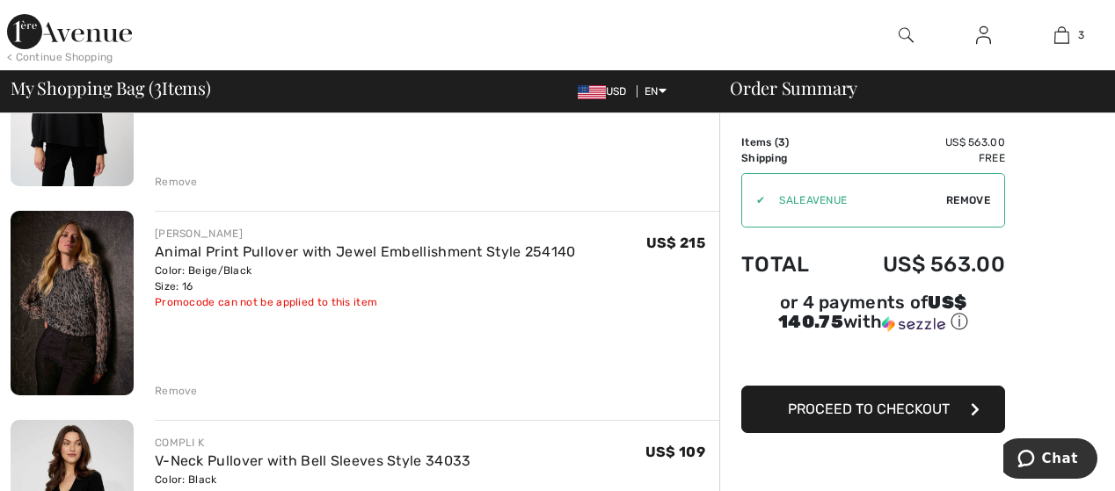
scroll to position [257, 0]
click at [179, 178] on div "Remove" at bounding box center [176, 181] width 43 height 16
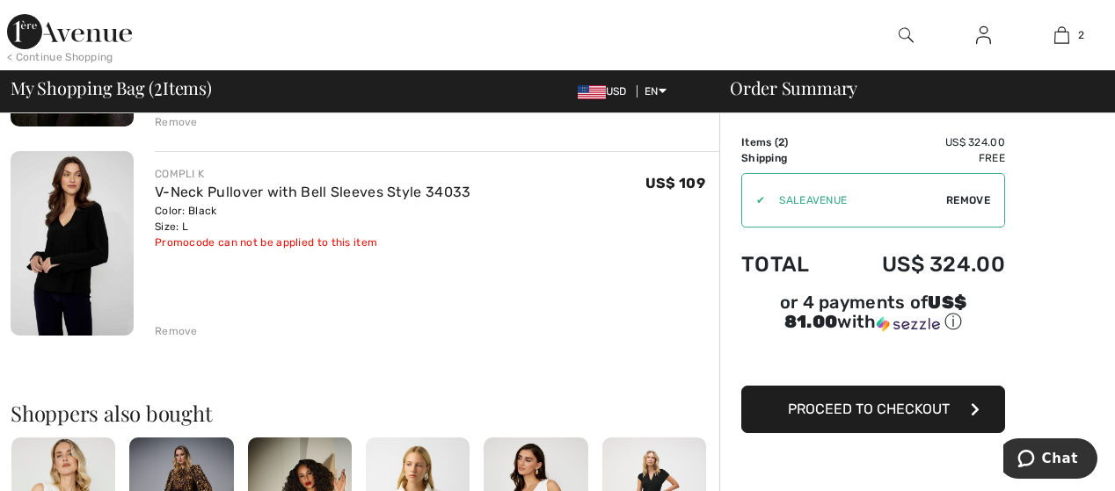
scroll to position [318, 0]
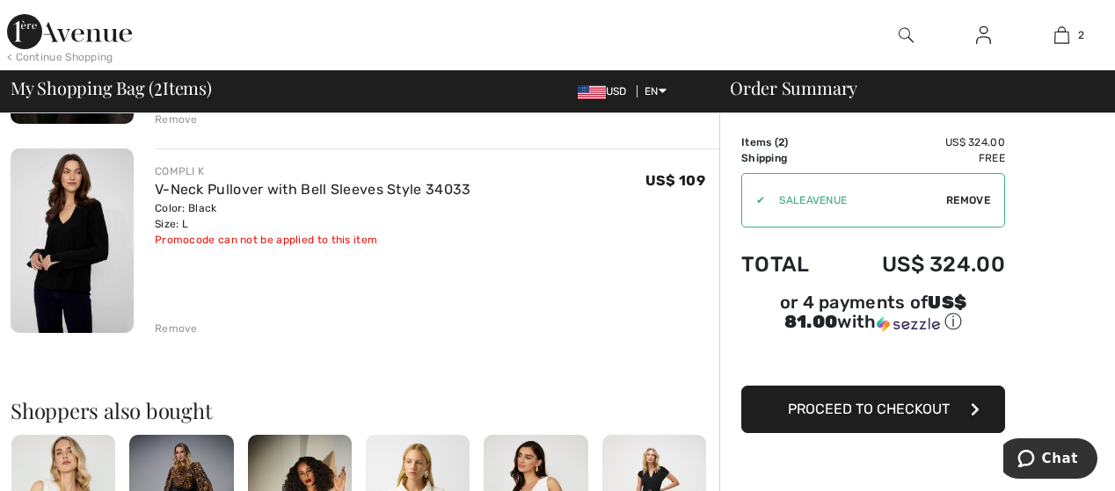
click at [178, 328] on div "Remove" at bounding box center [176, 329] width 43 height 16
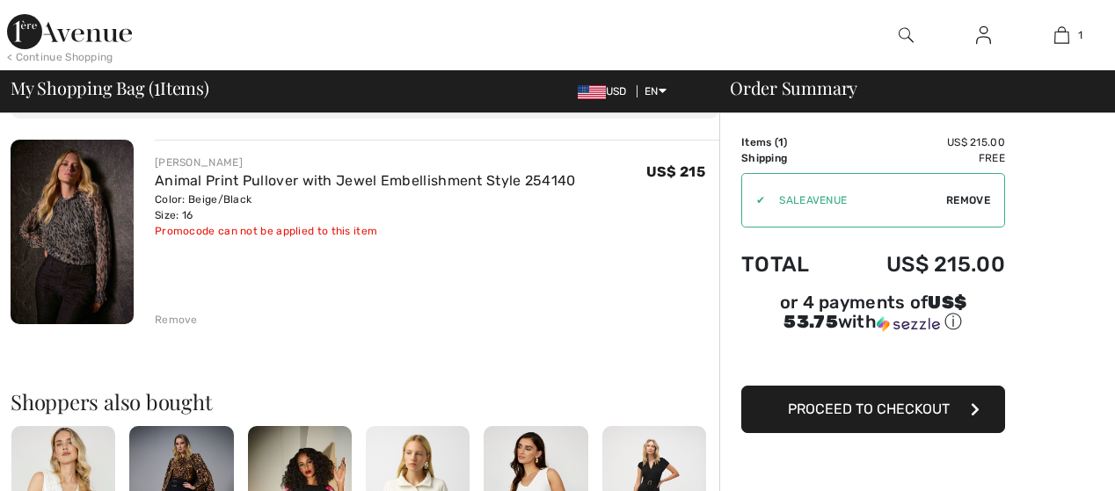
scroll to position [0, 0]
